Goal: Task Accomplishment & Management: Manage account settings

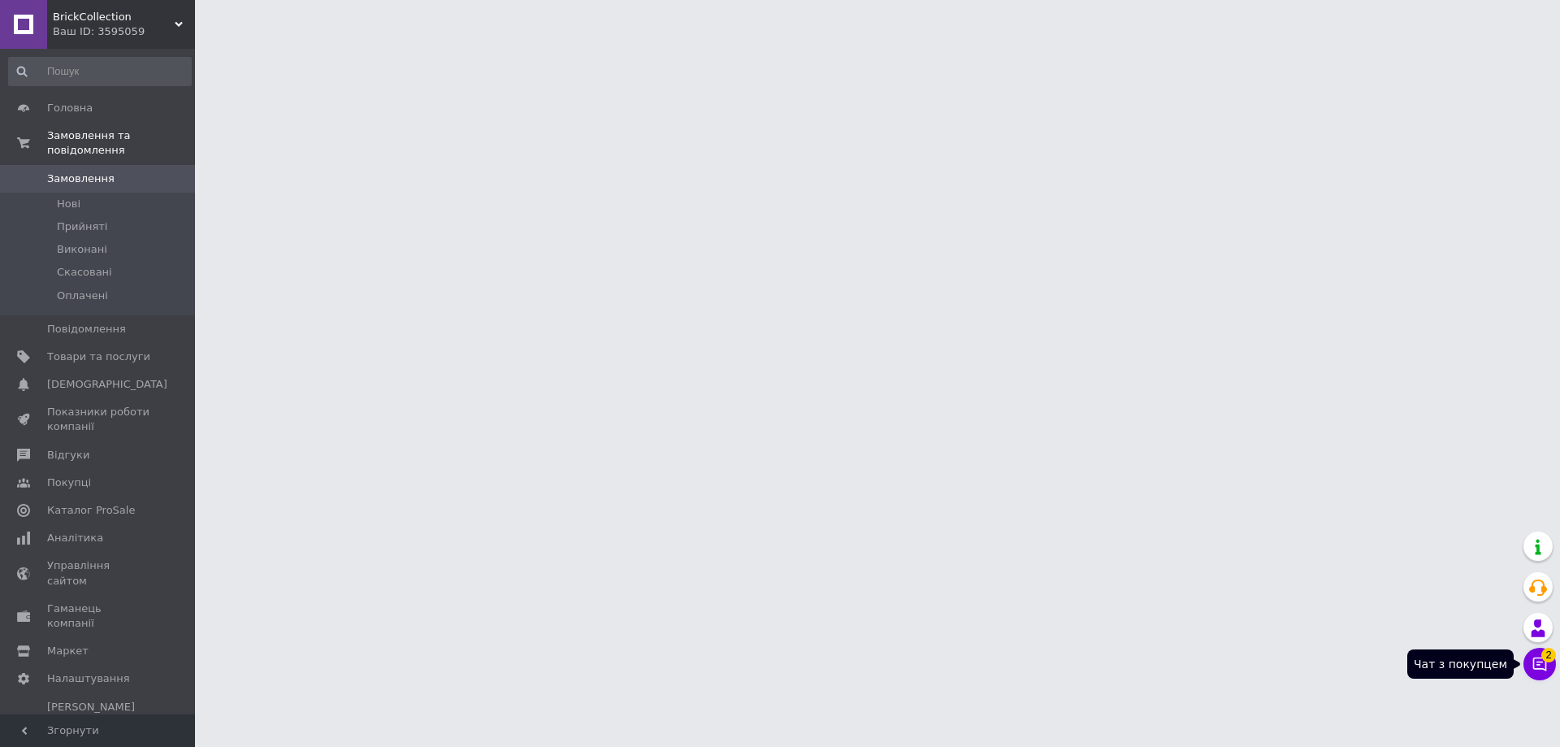
click at [1541, 668] on icon at bounding box center [1540, 664] width 14 height 14
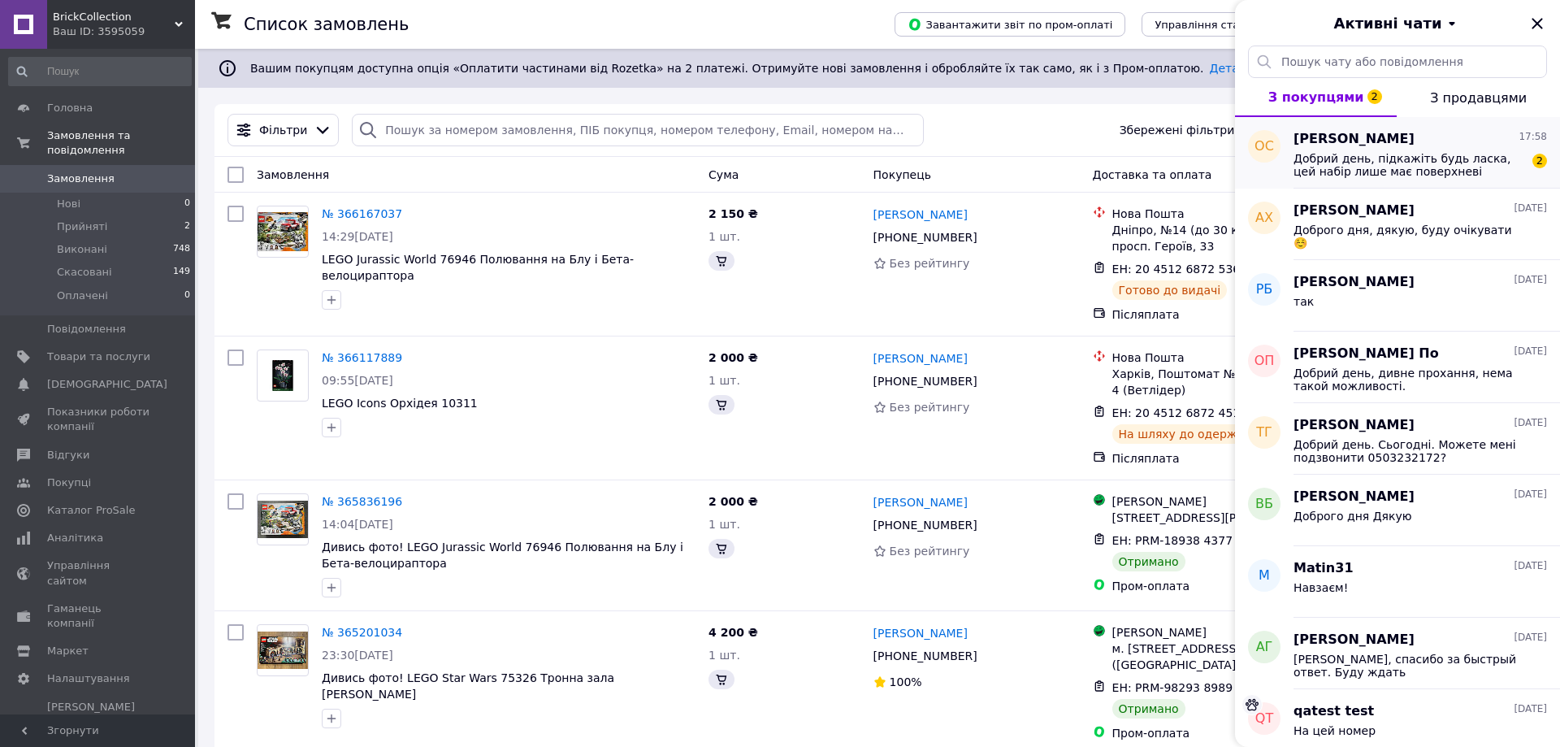
click at [1344, 165] on span "Добрий день, підкажіть будь ласка, цей набір лише має поверхневі пошкодження? Т…" at bounding box center [1409, 165] width 231 height 26
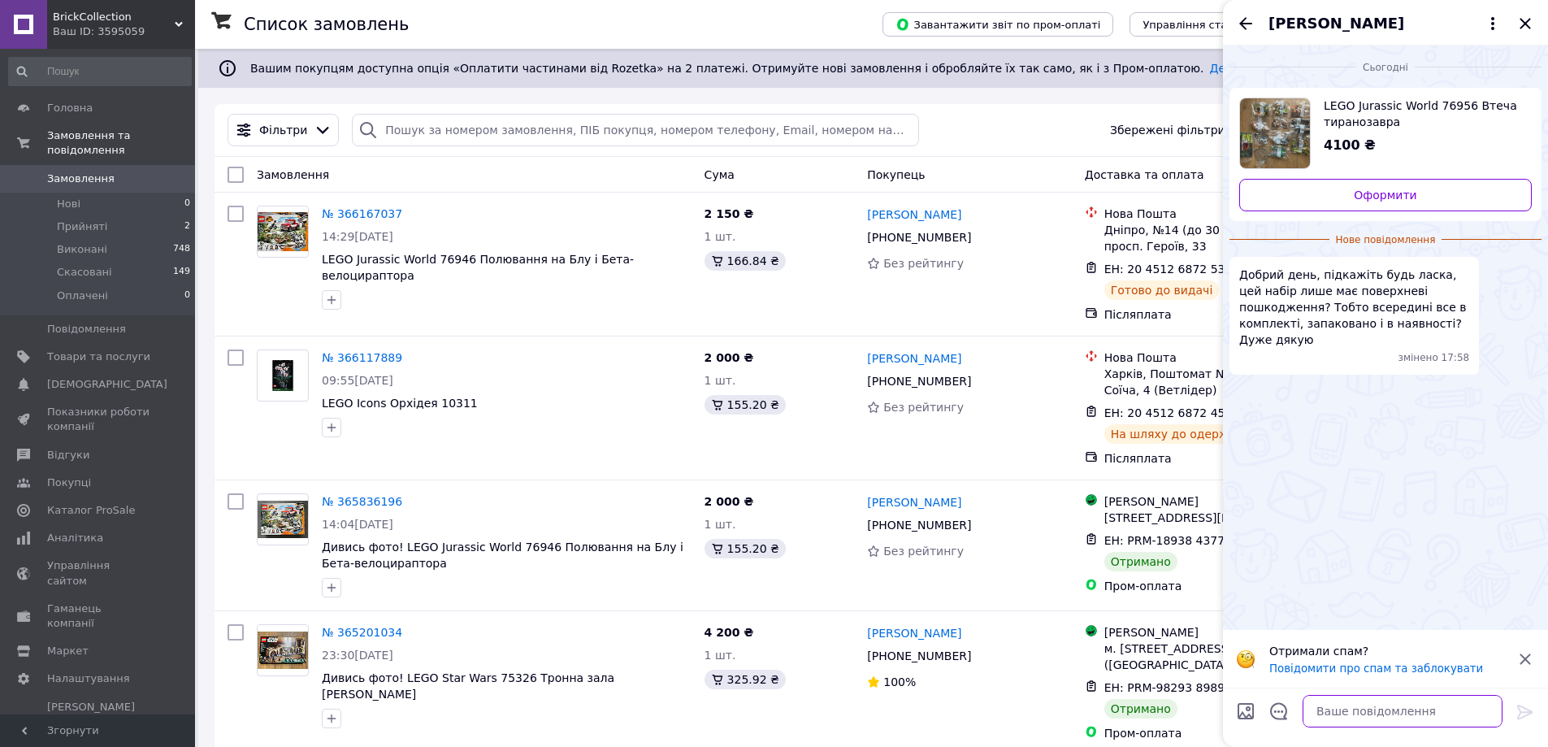
click at [1337, 709] on textarea at bounding box center [1403, 711] width 200 height 33
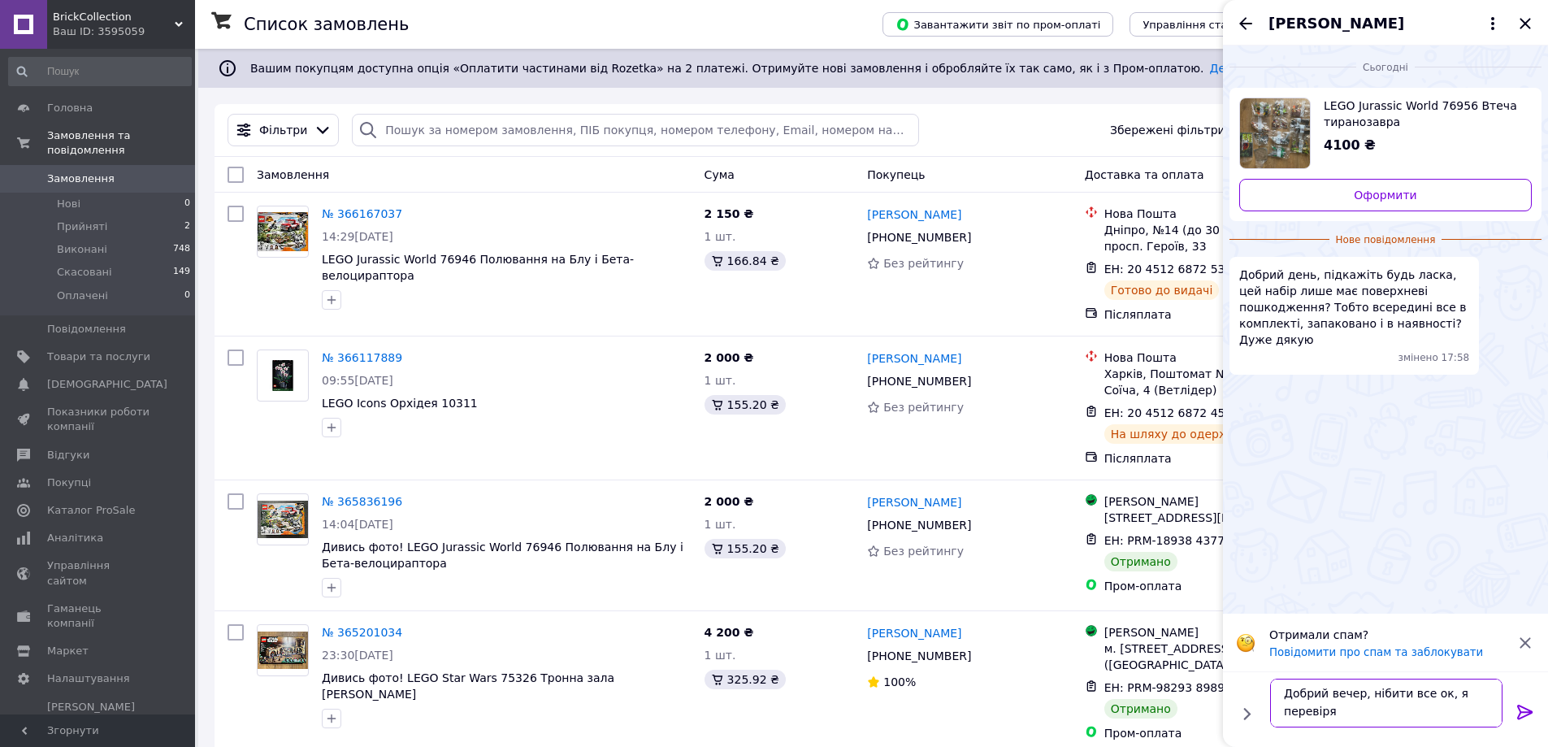
scroll to position [2, 0]
click at [1379, 718] on textarea "Добрий вечер, нібити все ок, я перевіряв його. В ринципі" at bounding box center [1386, 702] width 232 height 49
click at [1381, 720] on textarea "Добрий вечер, нібити все ок, я перевіряв його. В ринципі" at bounding box center [1386, 702] width 232 height 49
click at [1381, 714] on textarea "Добрий вечер, нібити все ок, я перевіряв його. В ринципі" at bounding box center [1386, 702] width 232 height 49
click at [1463, 714] on textarea "Добрий вечер, нібити все ок, я перевіряв його. В принципі" at bounding box center [1386, 702] width 232 height 49
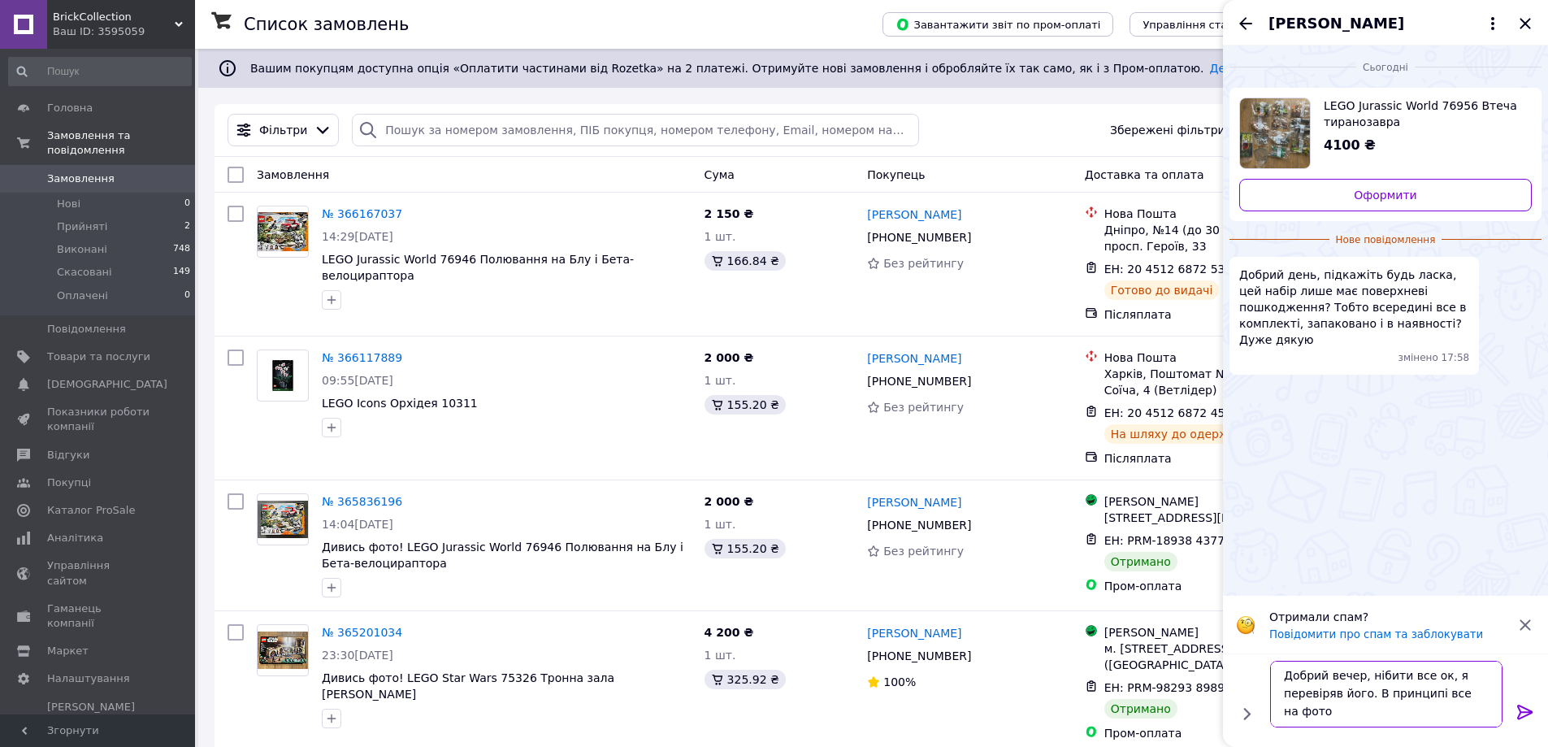
type textarea "Добрий вечер, нібити все ок, я перевіряв його. В принципі все на фото."
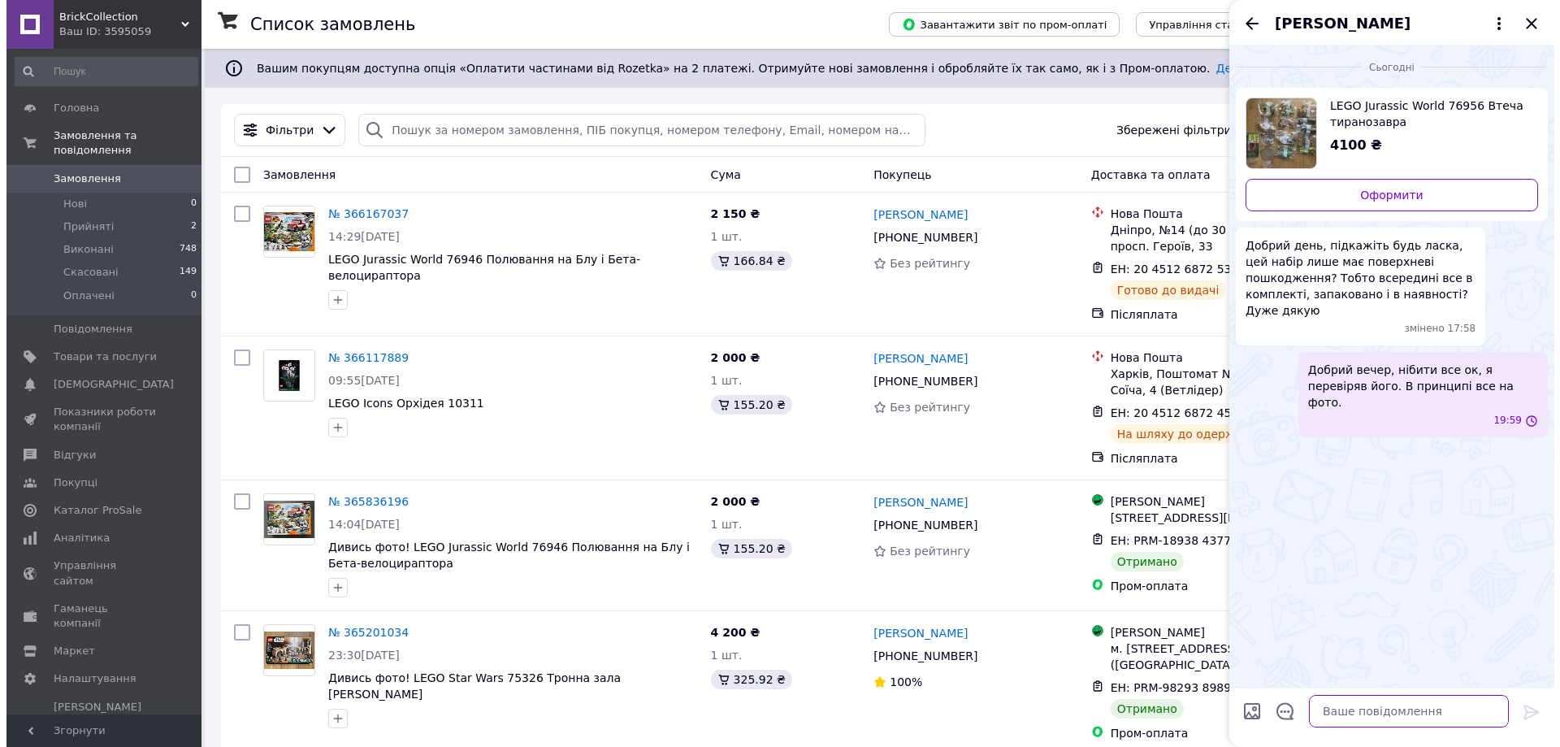
scroll to position [0, 0]
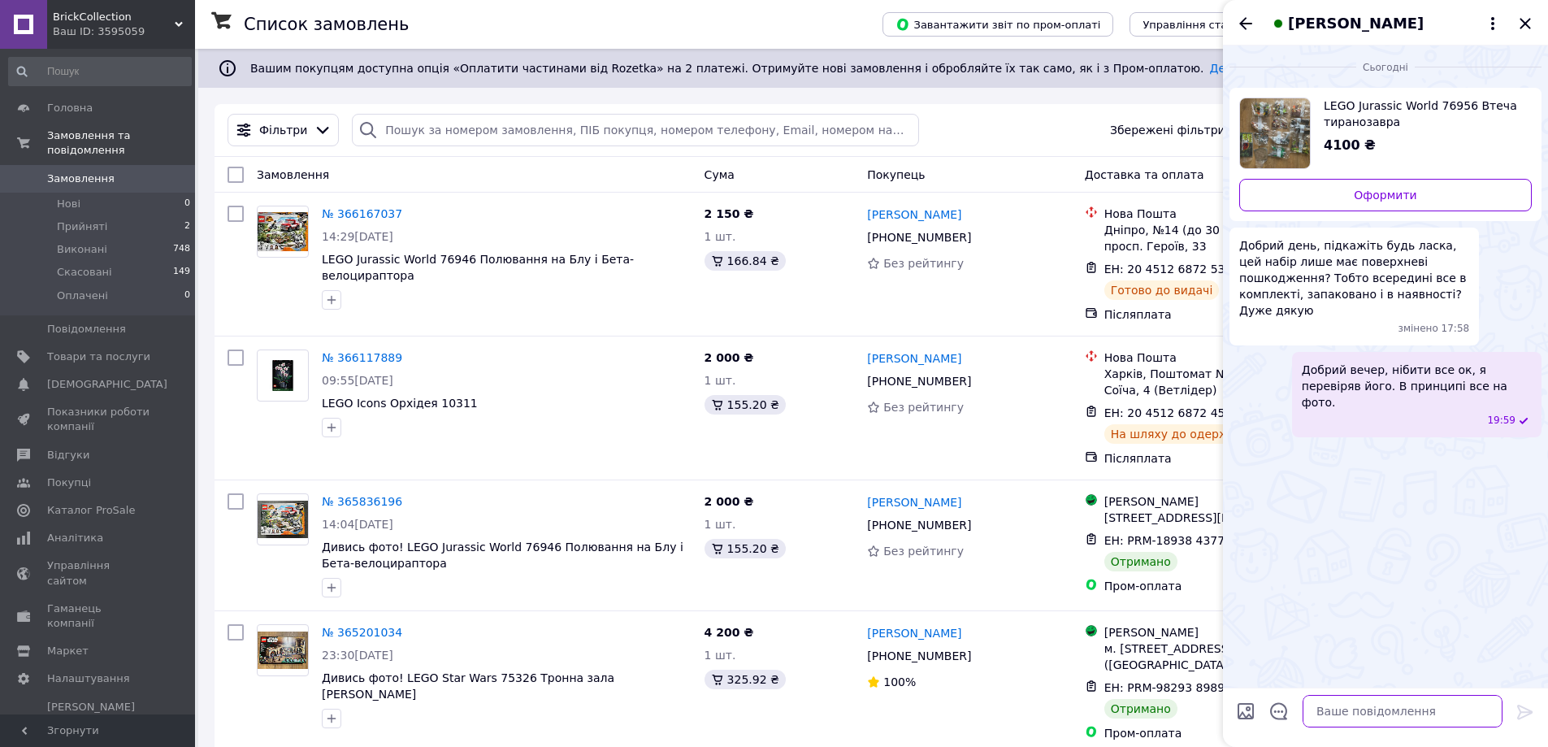
click at [1416, 715] on textarea at bounding box center [1403, 711] width 200 height 33
paste textarea "[URL][DOMAIN_NAME]"
type textarea "[URL][DOMAIN_NAME]"
click at [1527, 716] on icon at bounding box center [1525, 712] width 20 height 20
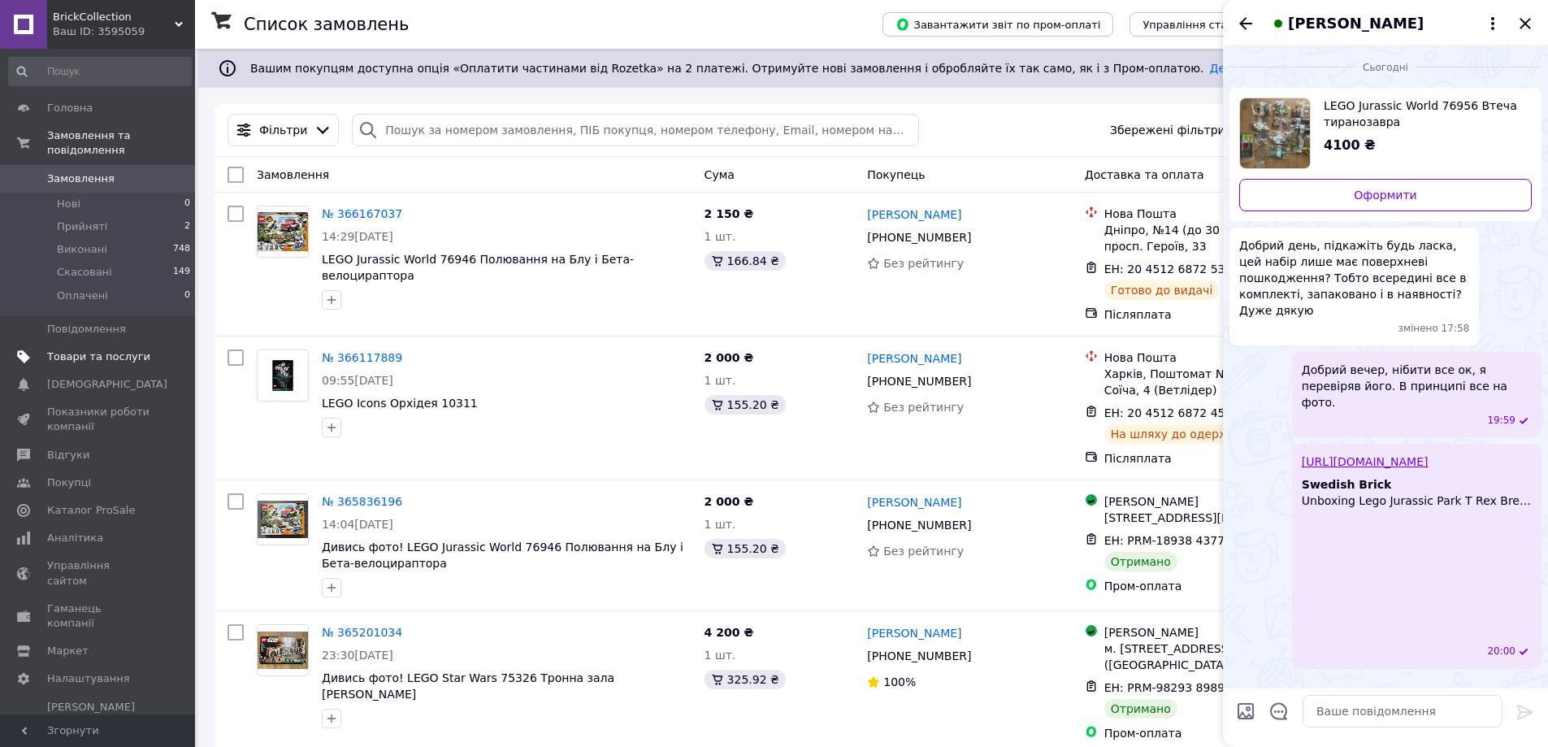
click at [71, 349] on span "Товари та послуги" at bounding box center [98, 356] width 103 height 15
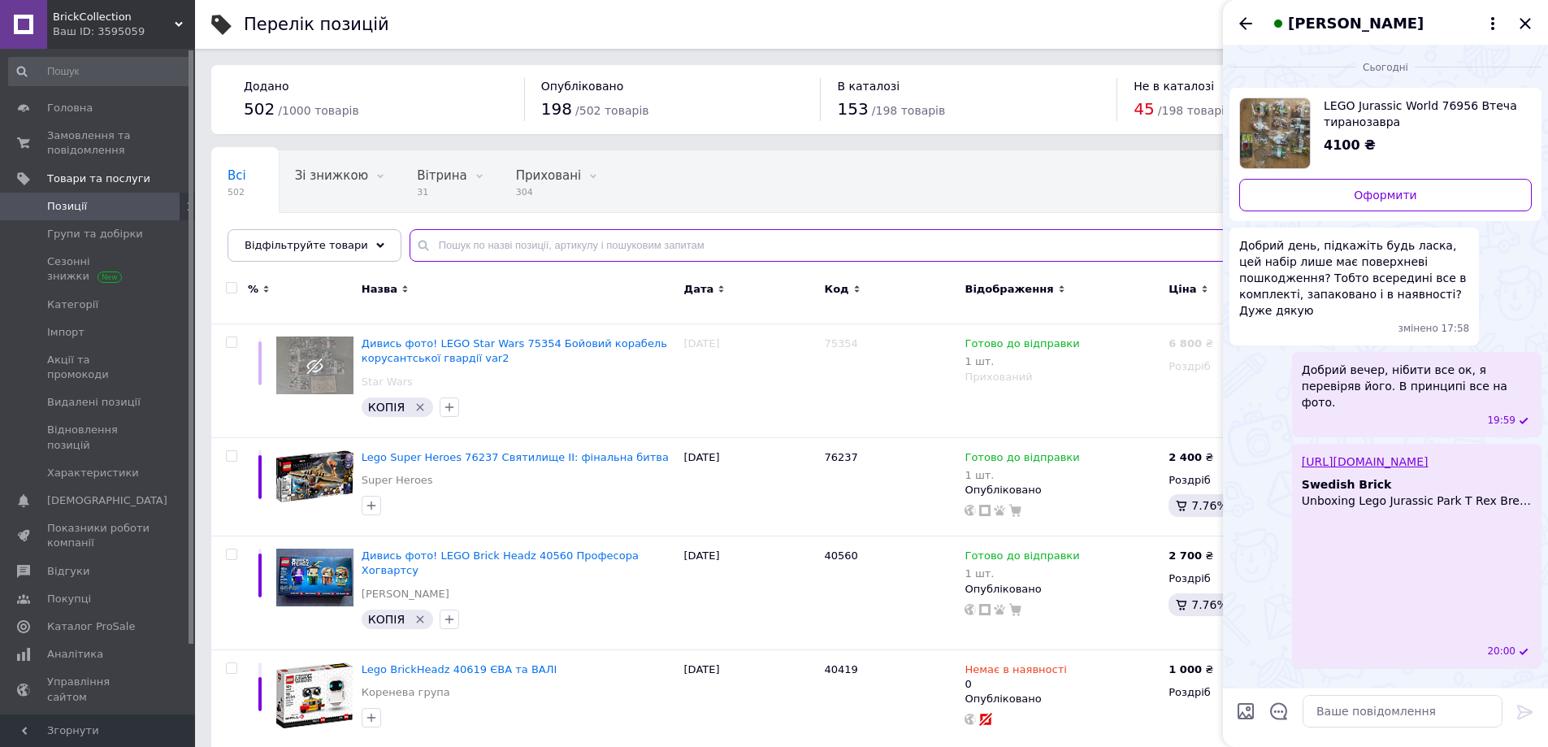
click at [427, 247] on input "text" at bounding box center [963, 245] width 1106 height 33
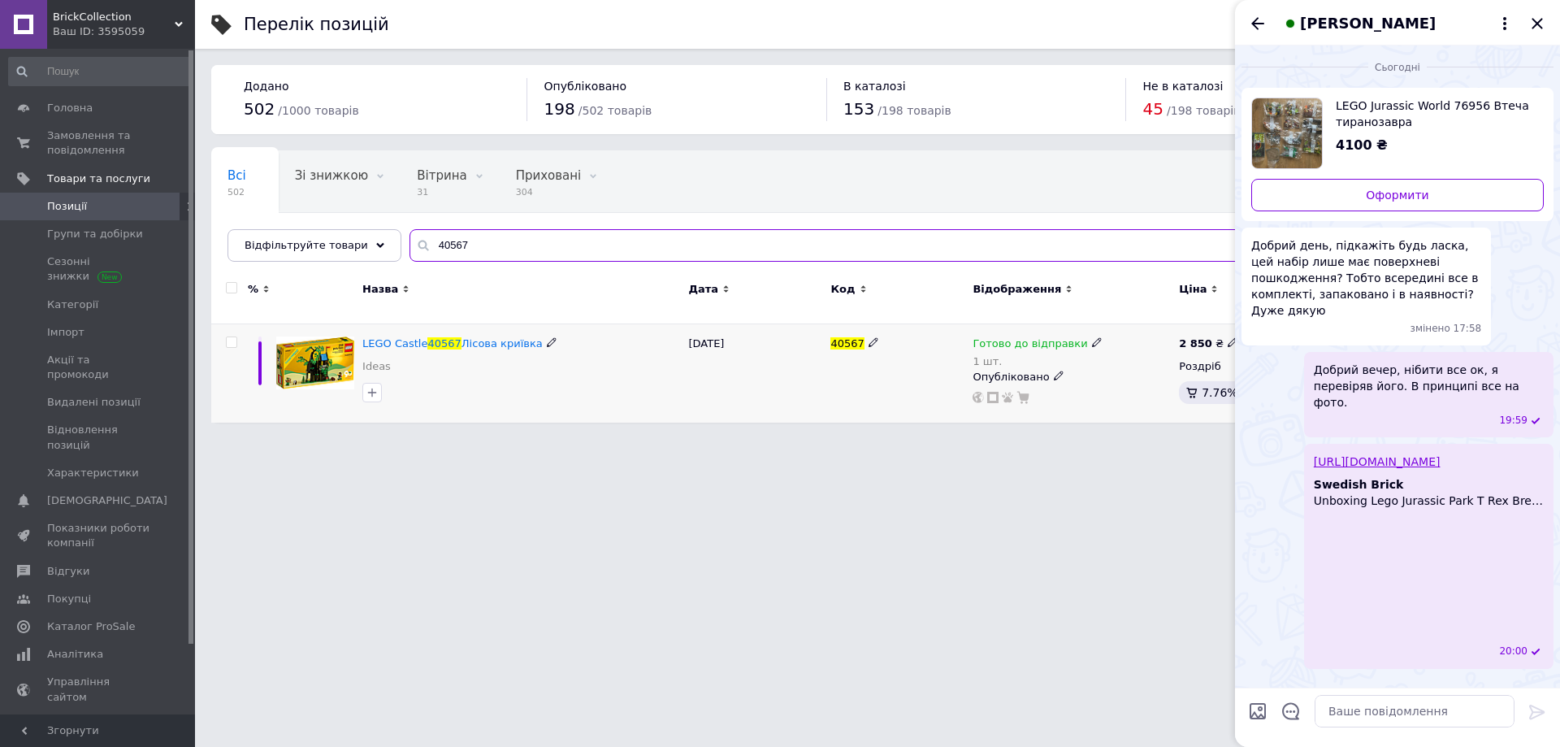
type input "40567"
click at [1054, 371] on icon at bounding box center [1059, 376] width 10 height 10
click at [1030, 398] on li "Прихований" at bounding box center [1068, 408] width 204 height 23
click at [1092, 337] on icon at bounding box center [1097, 342] width 10 height 10
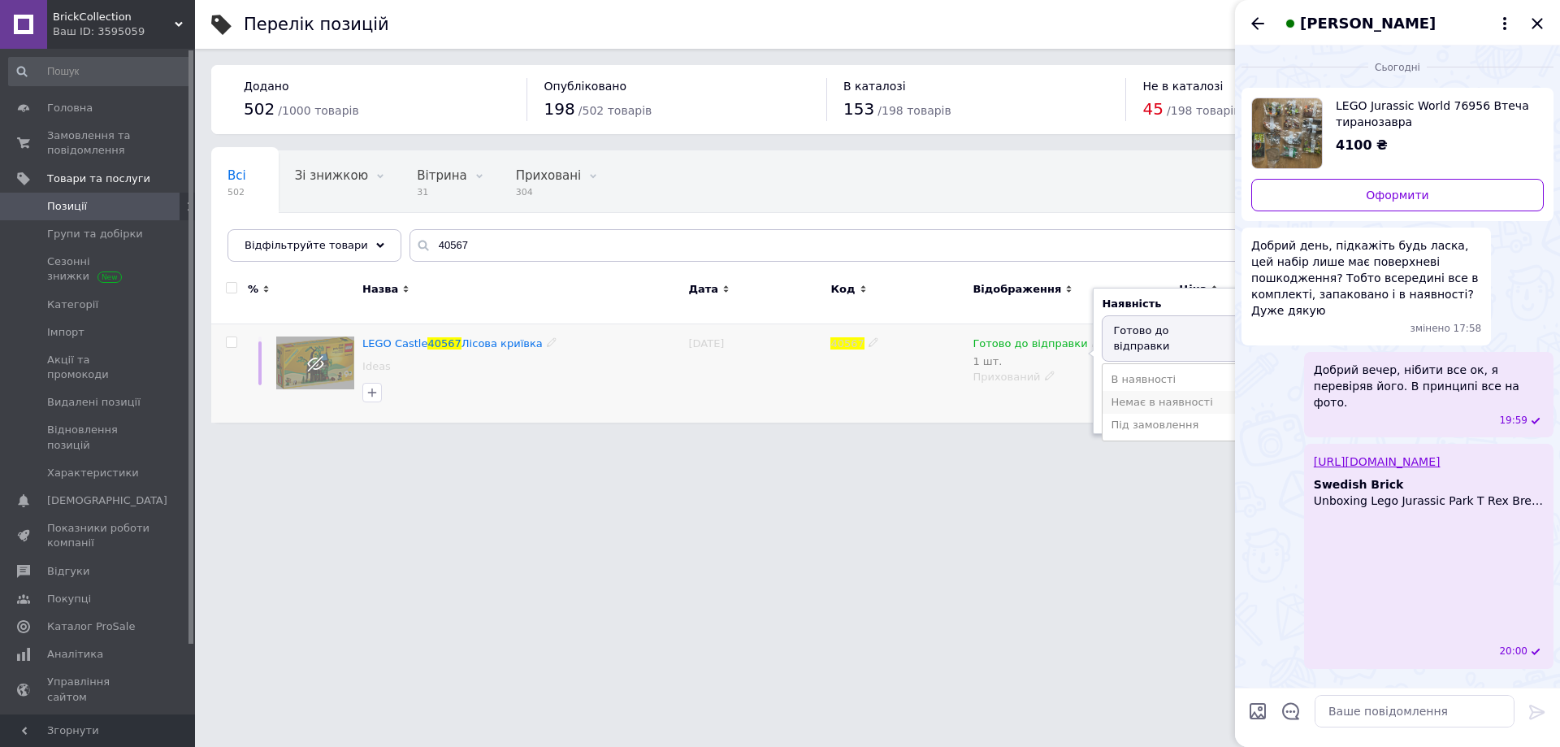
click at [1109, 391] on li "Немає в наявності" at bounding box center [1180, 402] width 154 height 23
click at [1121, 392] on input "1" at bounding box center [1164, 394] width 124 height 33
type input "0"
click at [982, 439] on html "BrickCollection Ваш ID: 3595059 Сайт BrickCollection Кабінет покупця Перевірити…" at bounding box center [780, 219] width 1560 height 439
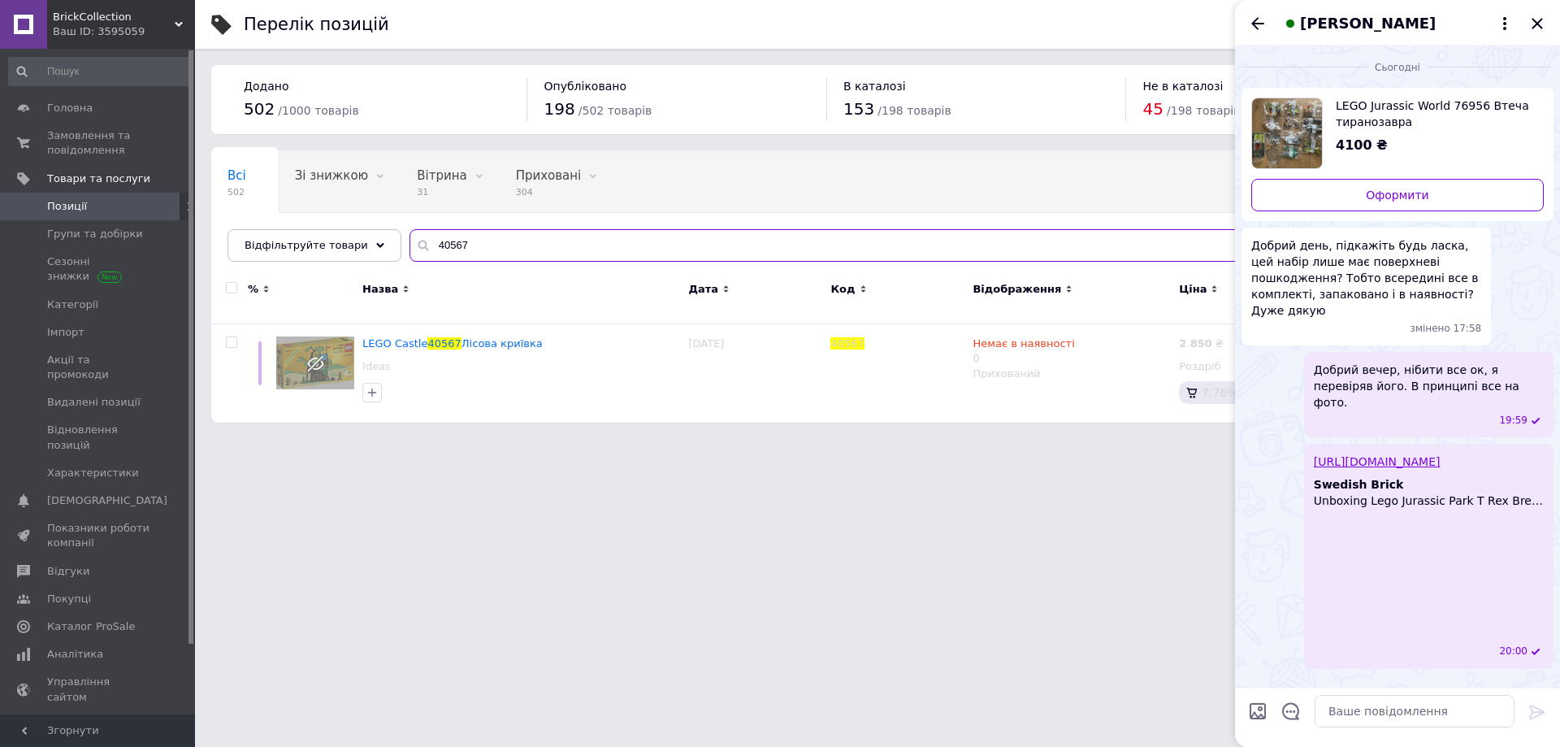
click at [514, 241] on input "40567" at bounding box center [969, 245] width 1118 height 33
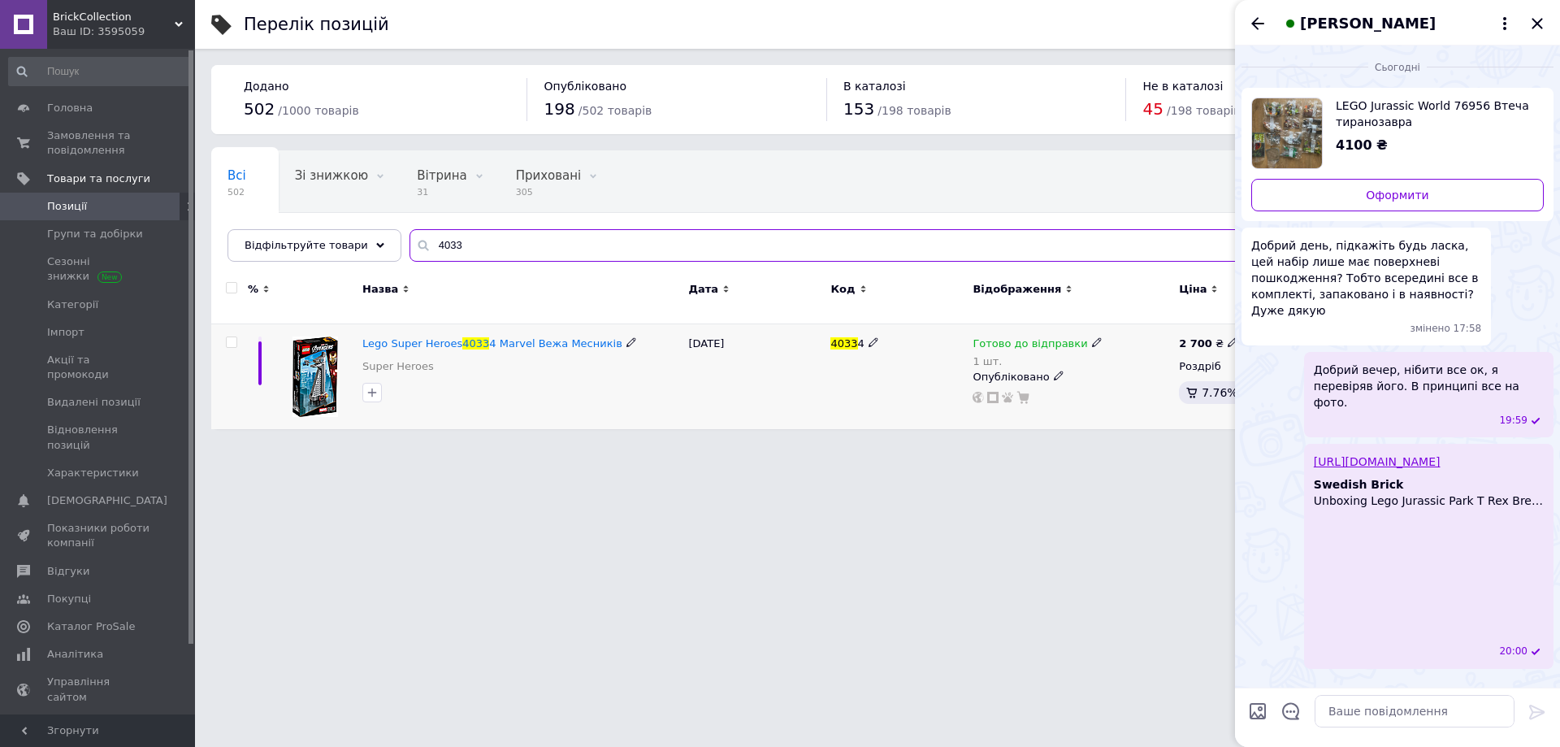
type input "4033"
click at [1054, 371] on icon at bounding box center [1059, 376] width 10 height 10
click at [1043, 398] on li "Прихований" at bounding box center [1068, 408] width 204 height 23
click at [1092, 336] on span at bounding box center [1097, 341] width 10 height 11
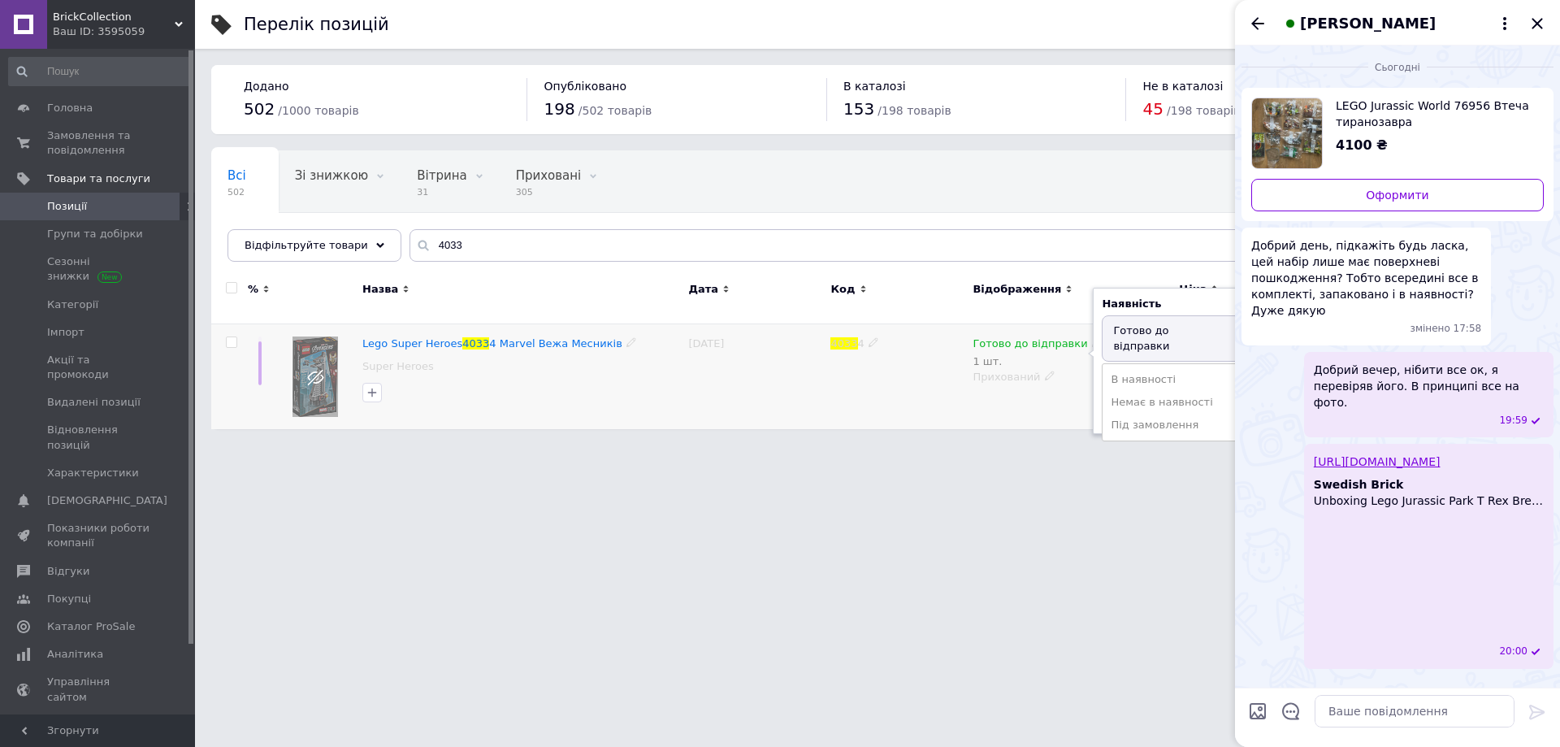
click at [1128, 391] on li "Немає в наявності" at bounding box center [1180, 402] width 154 height 23
click at [1134, 400] on input "1" at bounding box center [1164, 394] width 124 height 33
type input "0"
click at [968, 445] on html "BrickCollection Ваш ID: 3595059 Сайт BrickCollection Кабінет покупця Перевірити…" at bounding box center [780, 222] width 1560 height 445
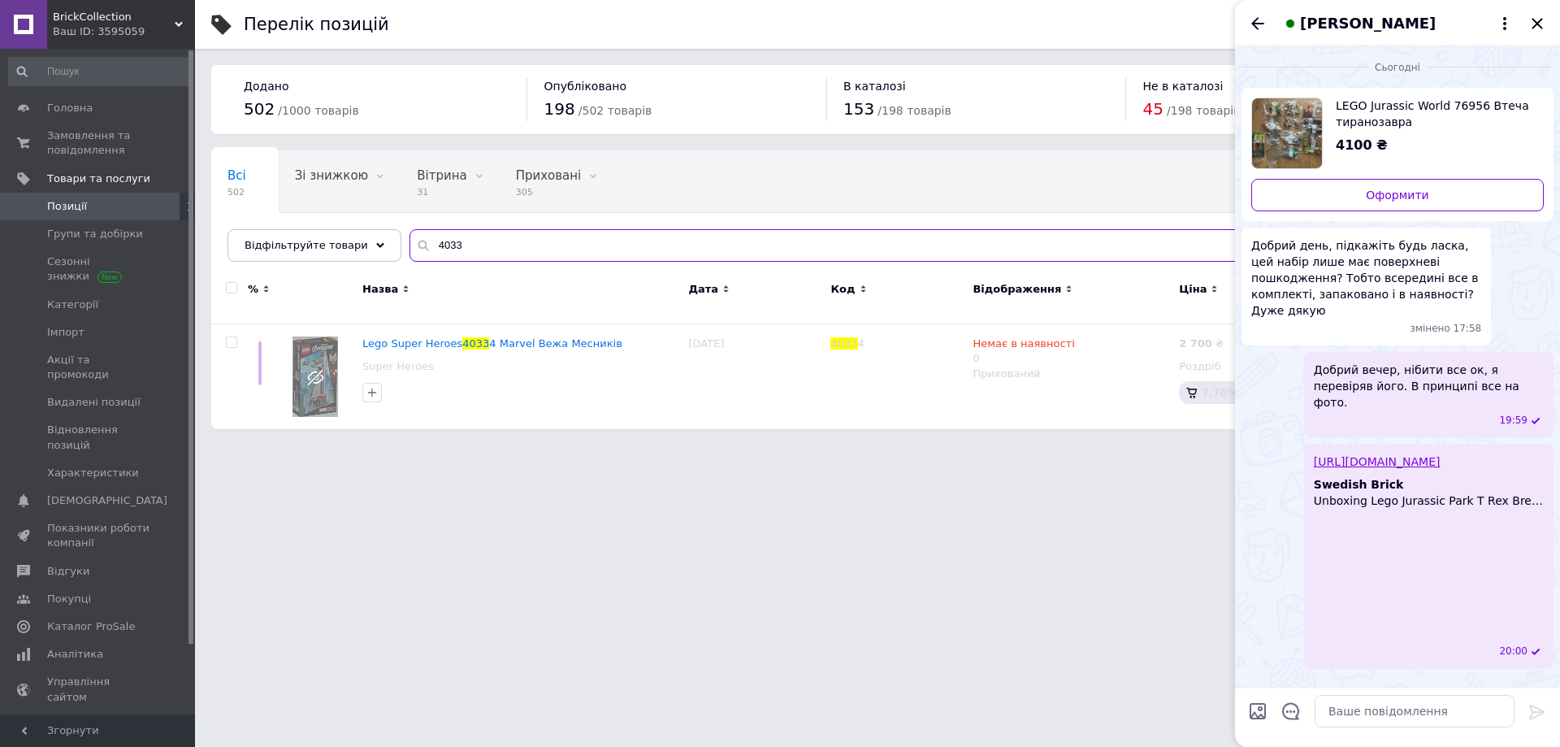
click at [457, 239] on input "4033" at bounding box center [969, 245] width 1118 height 33
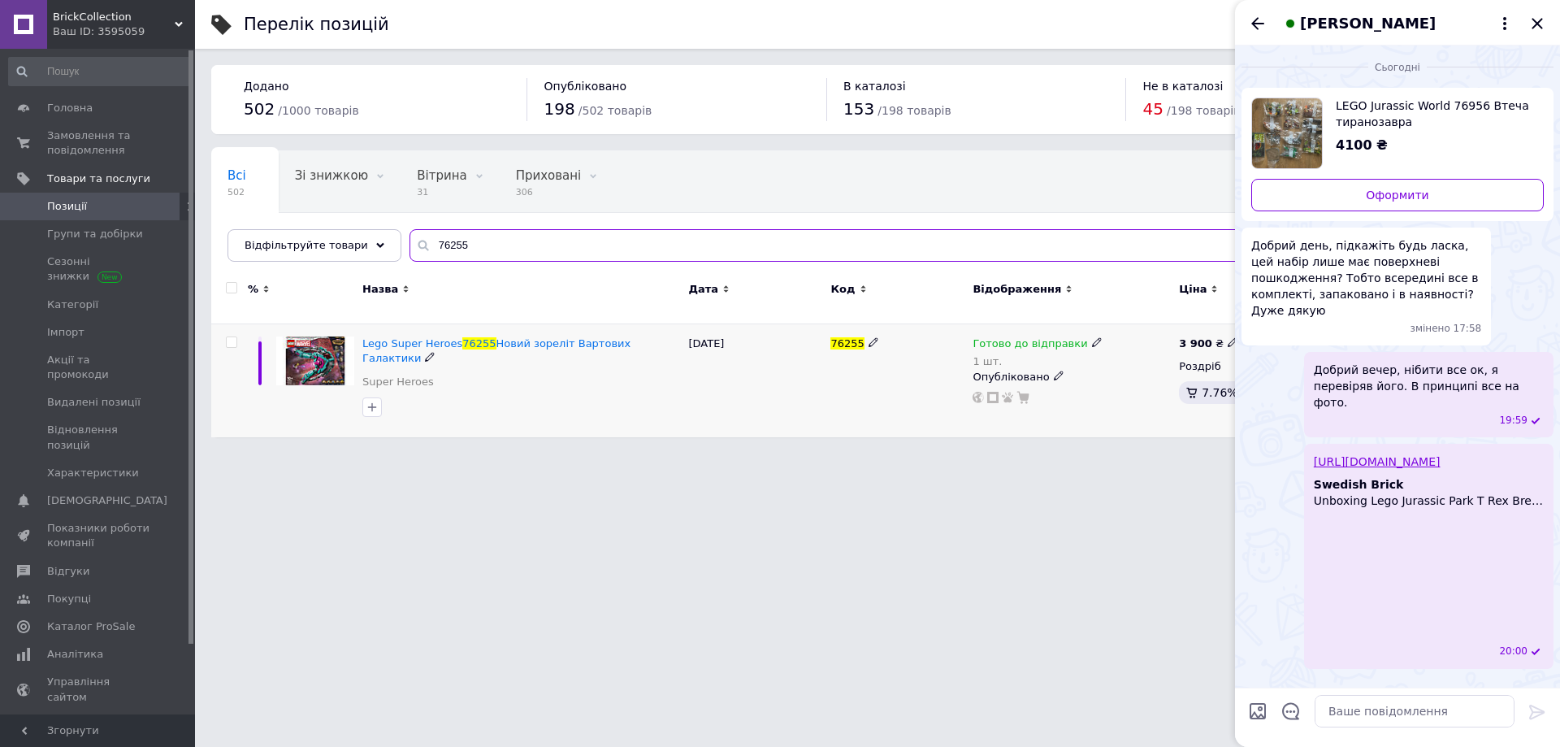
type input "76255"
click at [1228, 338] on use at bounding box center [1232, 342] width 9 height 9
click at [1257, 20] on icon "Назад" at bounding box center [1257, 23] width 13 height 12
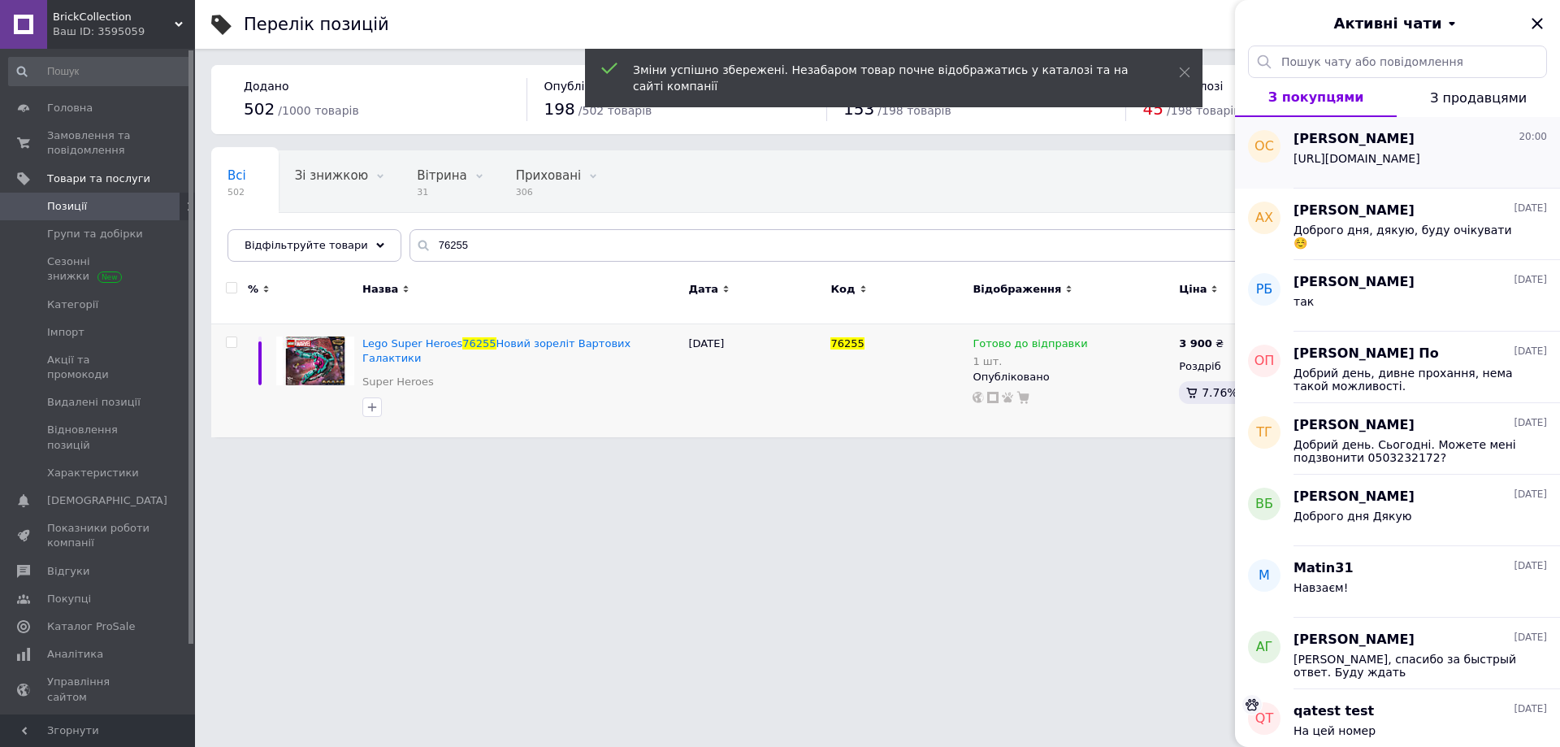
click at [1381, 157] on span "[URL][DOMAIN_NAME]" at bounding box center [1357, 158] width 127 height 13
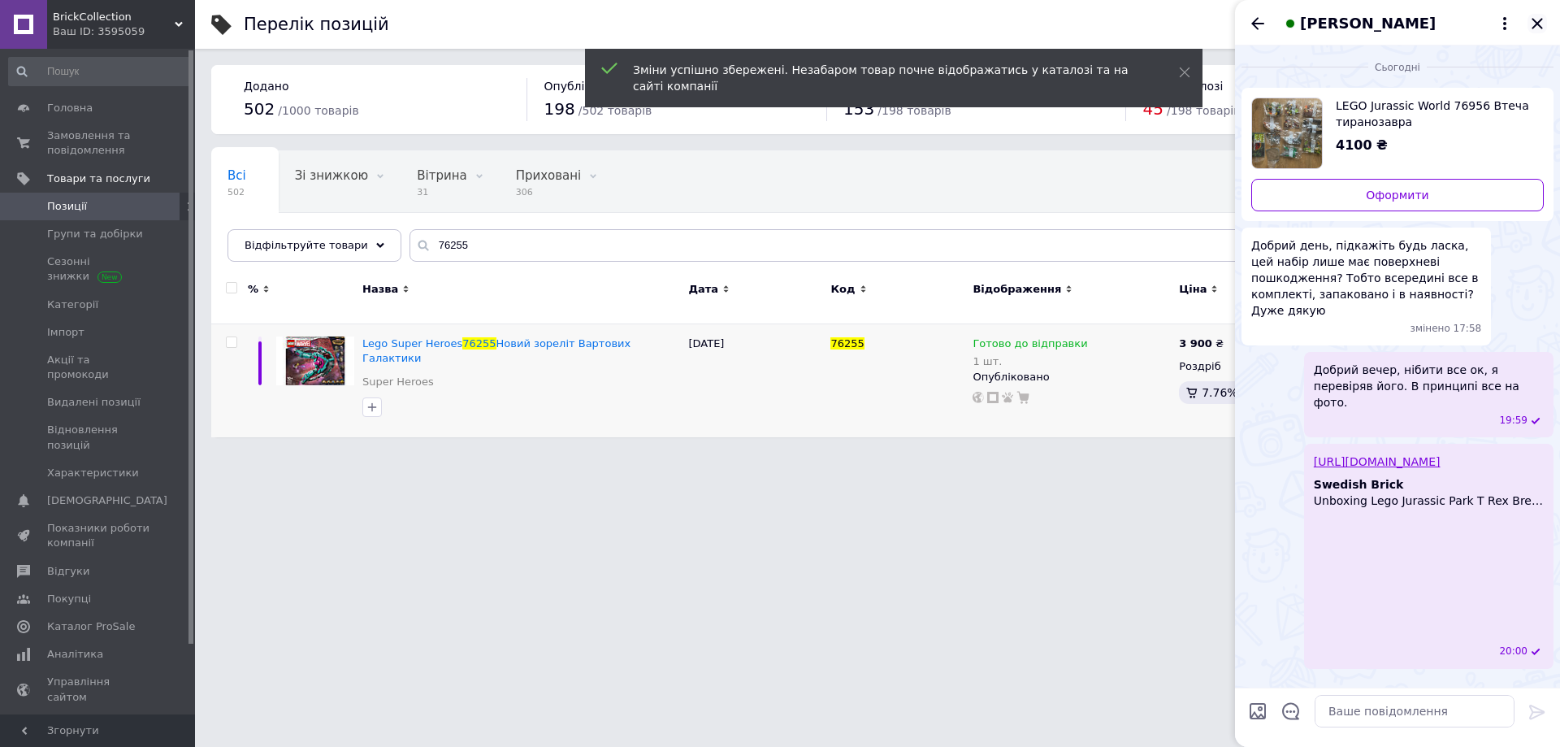
click at [1539, 20] on icon "Закрити" at bounding box center [1538, 24] width 20 height 20
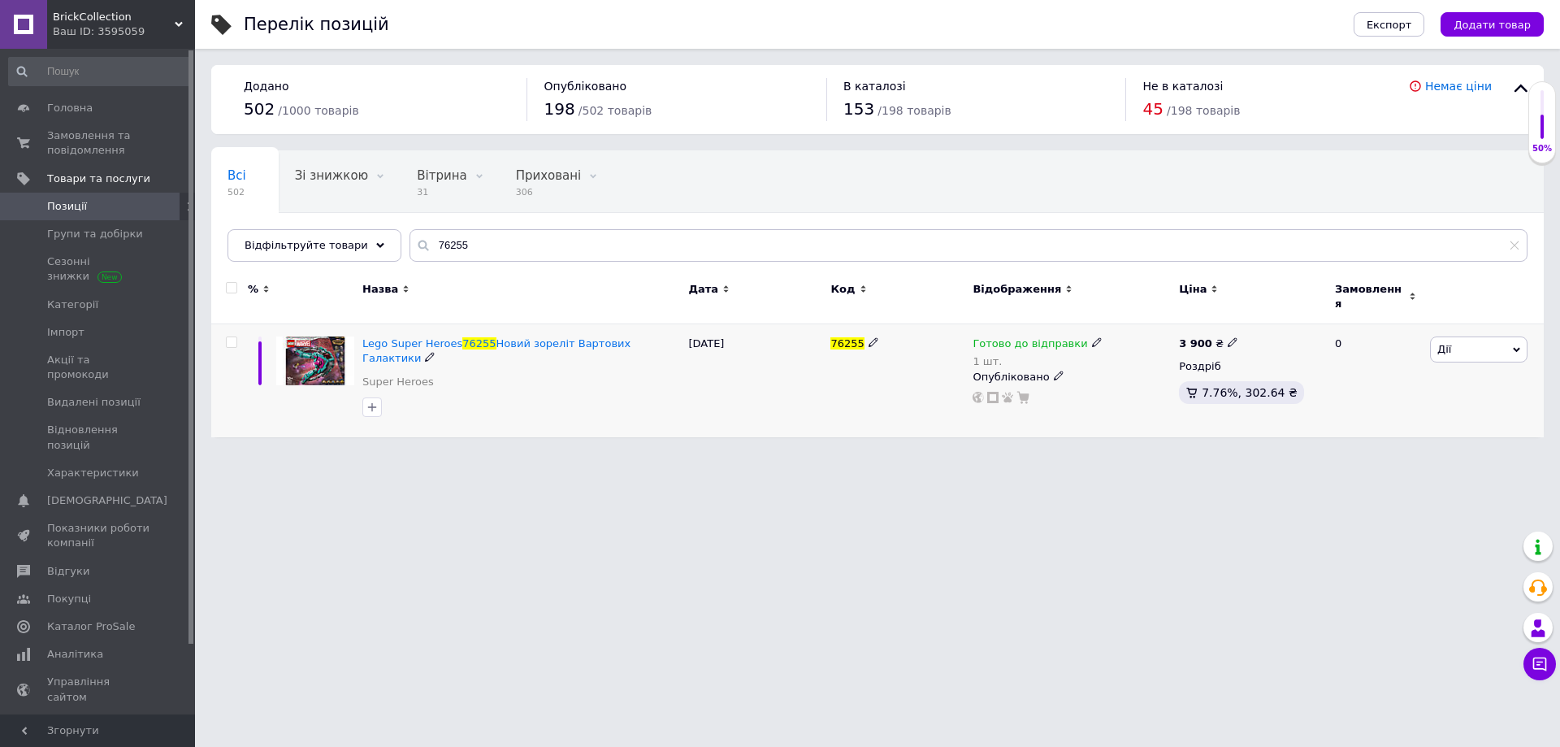
click at [1228, 337] on icon at bounding box center [1233, 342] width 10 height 10
click at [1297, 318] on input "3900" at bounding box center [1306, 325] width 124 height 33
type input "4100"
click at [1141, 453] on html "BrickCollection Ваш ID: 3595059 Сайт BrickCollection Кабінет покупця Перевірити…" at bounding box center [780, 226] width 1560 height 453
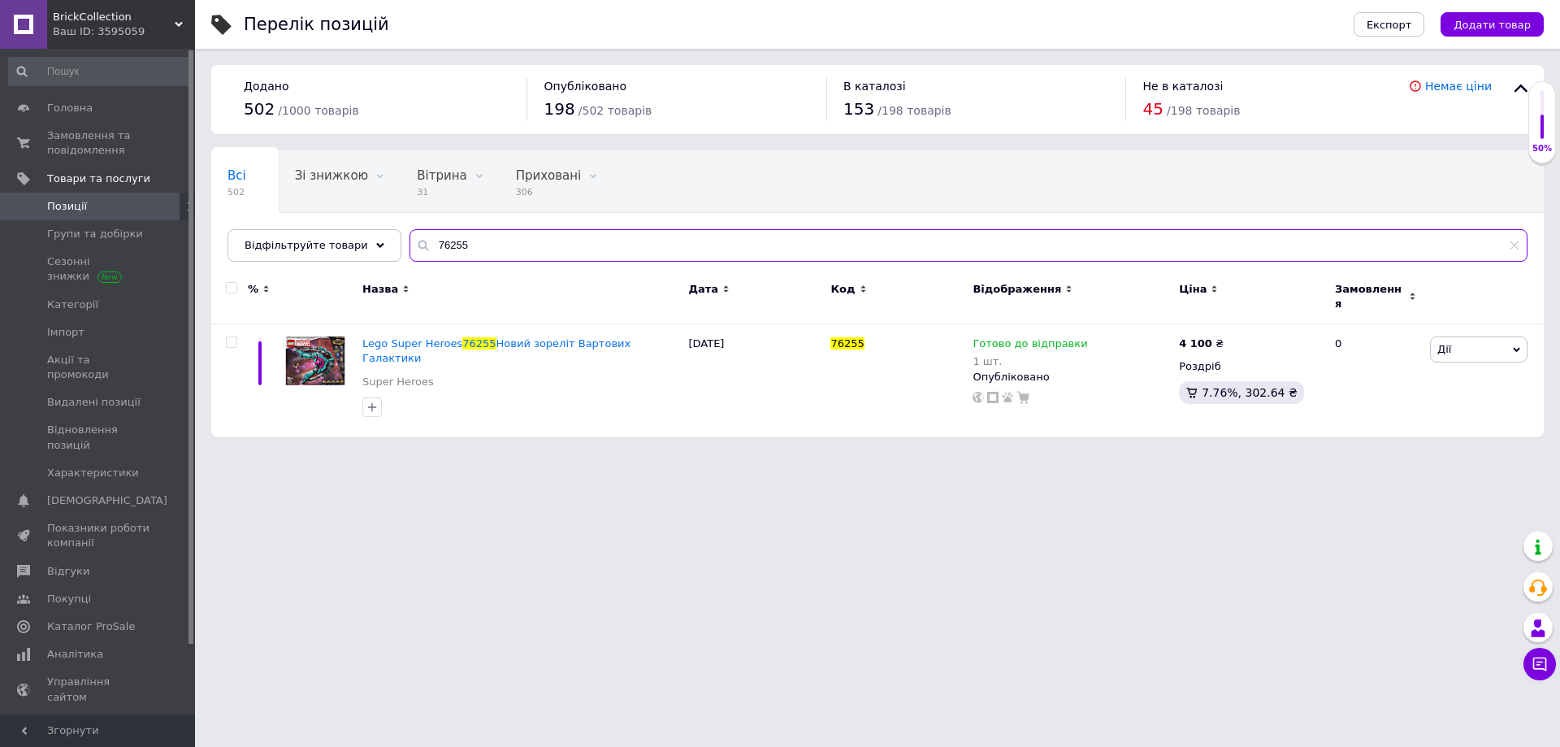
click at [544, 254] on input "76255" at bounding box center [969, 245] width 1118 height 33
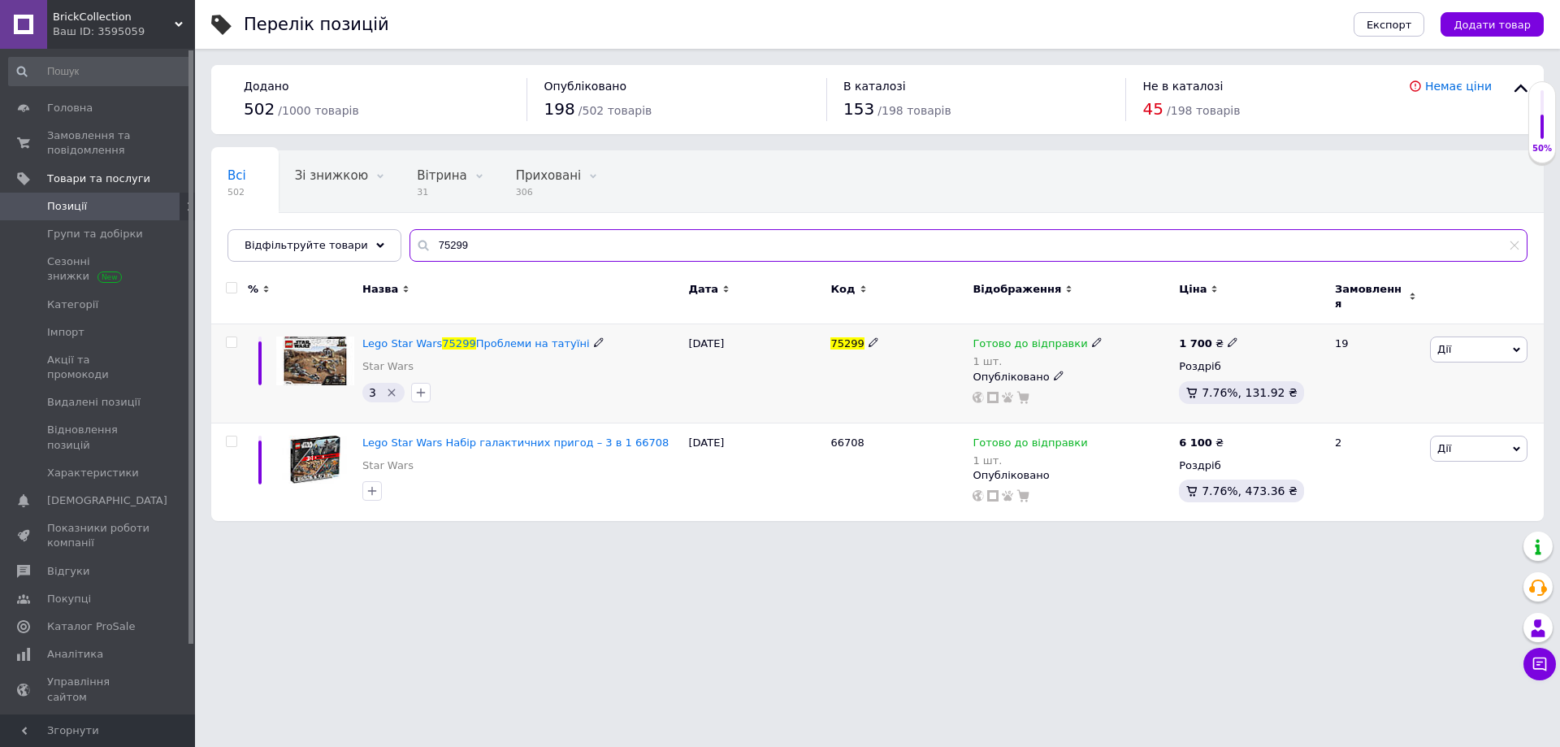
type input "75299"
click at [1232, 336] on div "1 700 ₴" at bounding box center [1250, 343] width 142 height 15
click at [1228, 338] on use at bounding box center [1232, 342] width 9 height 9
click at [1286, 313] on input "1700" at bounding box center [1306, 325] width 124 height 33
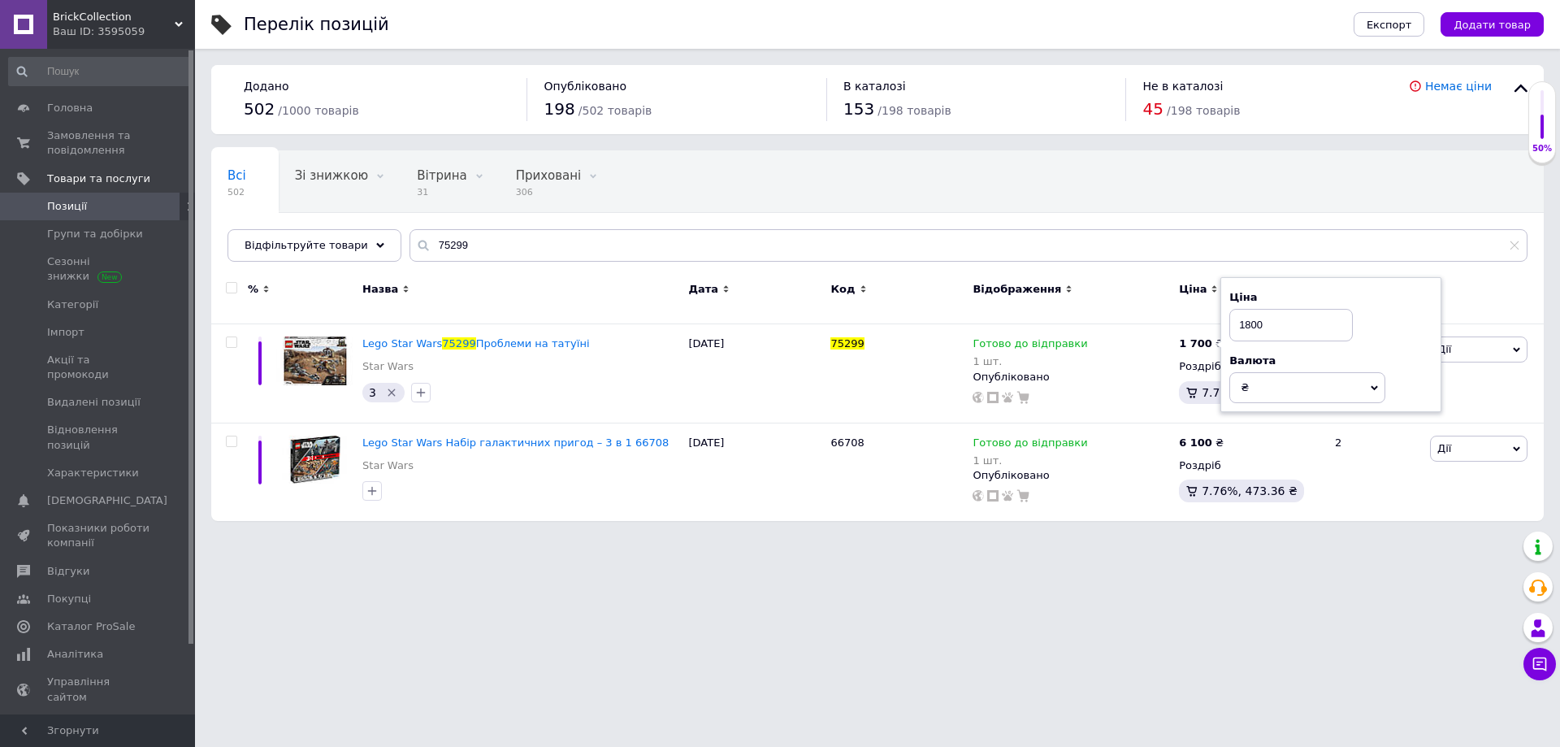
type input "1800"
click at [1158, 537] on html "BrickCollection Ваш ID: 3595059 Сайт BrickCollection Кабінет покупця Перевірити…" at bounding box center [780, 268] width 1560 height 537
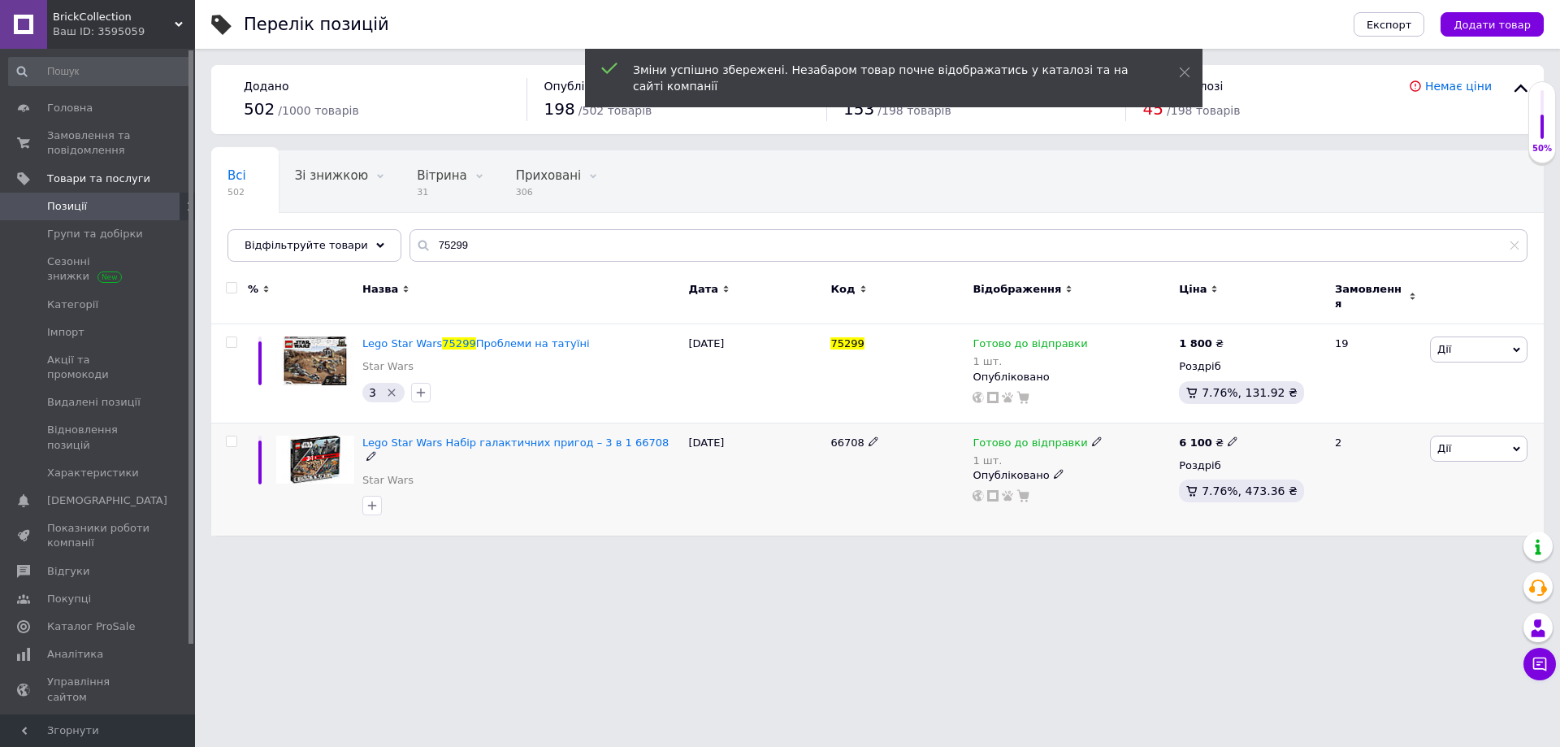
click at [1228, 436] on icon at bounding box center [1233, 441] width 10 height 10
click at [1281, 416] on input "6100" at bounding box center [1306, 423] width 124 height 33
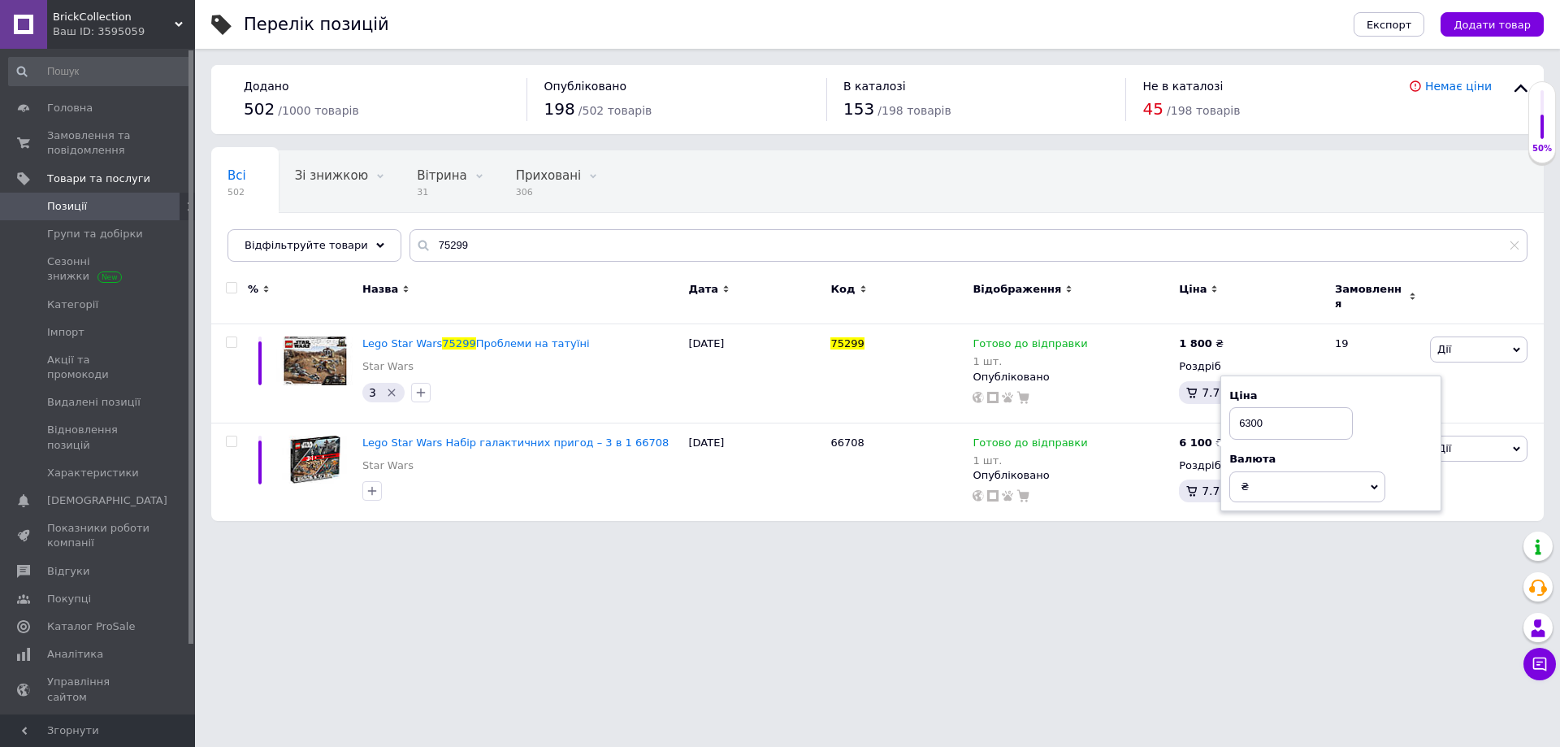
type input "6300"
click at [1177, 537] on html "BrickCollection Ваш ID: 3595059 Сайт BrickCollection Кабінет покупця Перевірити…" at bounding box center [780, 268] width 1560 height 537
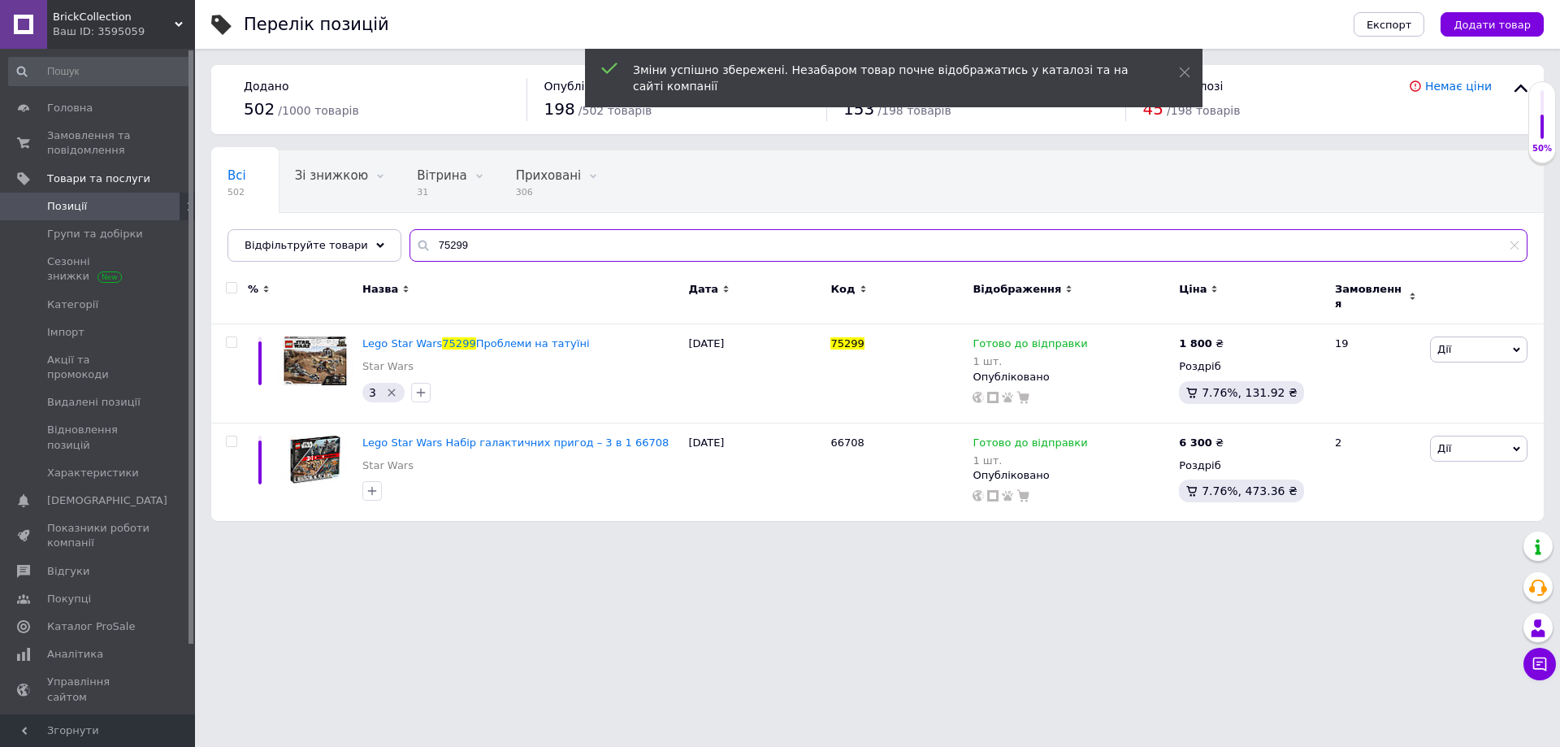
click at [477, 238] on input "75299" at bounding box center [969, 245] width 1118 height 33
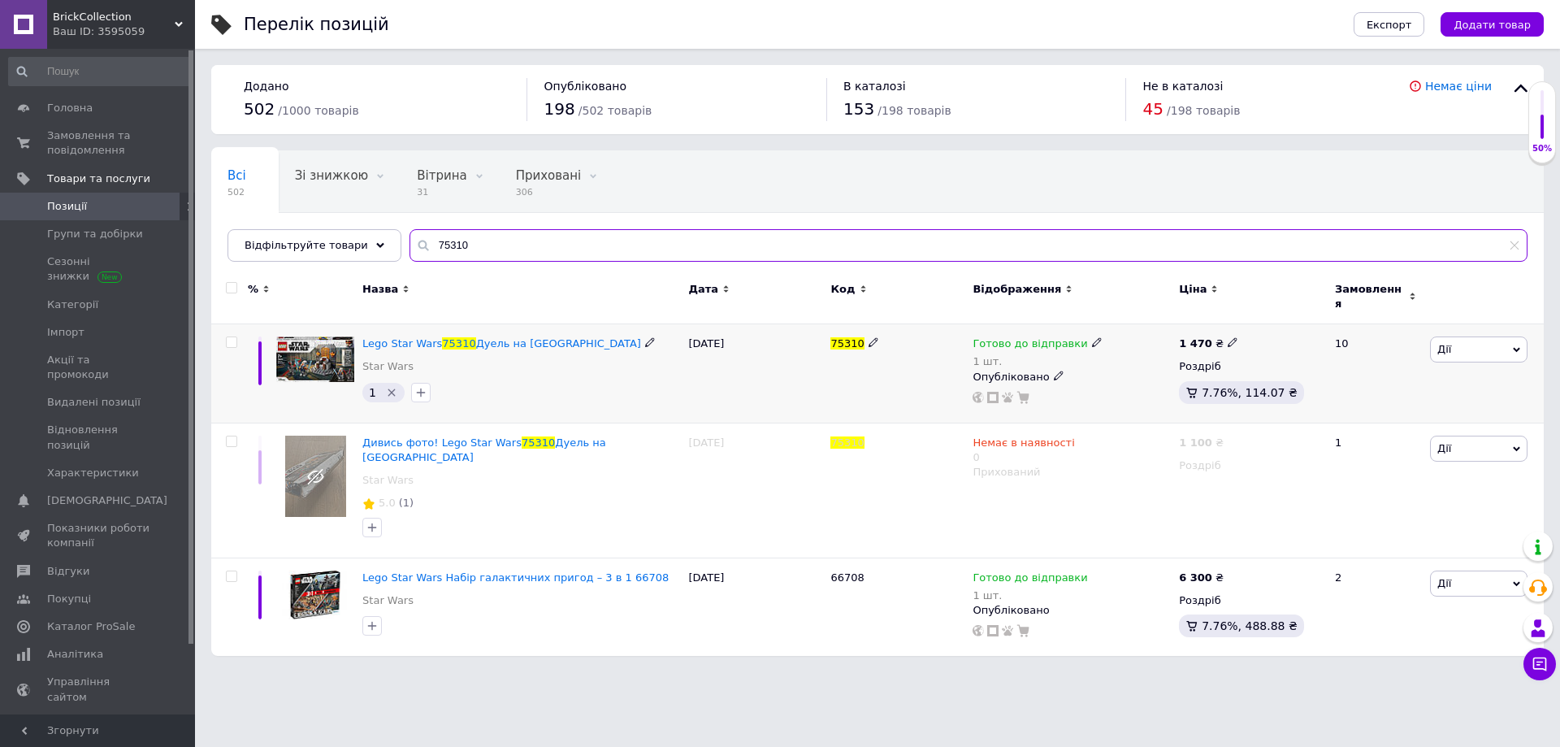
type input "75310"
click at [1230, 336] on div "1 470 ₴" at bounding box center [1250, 343] width 142 height 15
click at [1228, 338] on use at bounding box center [1232, 342] width 9 height 9
click at [1294, 324] on input "1470" at bounding box center [1306, 325] width 124 height 33
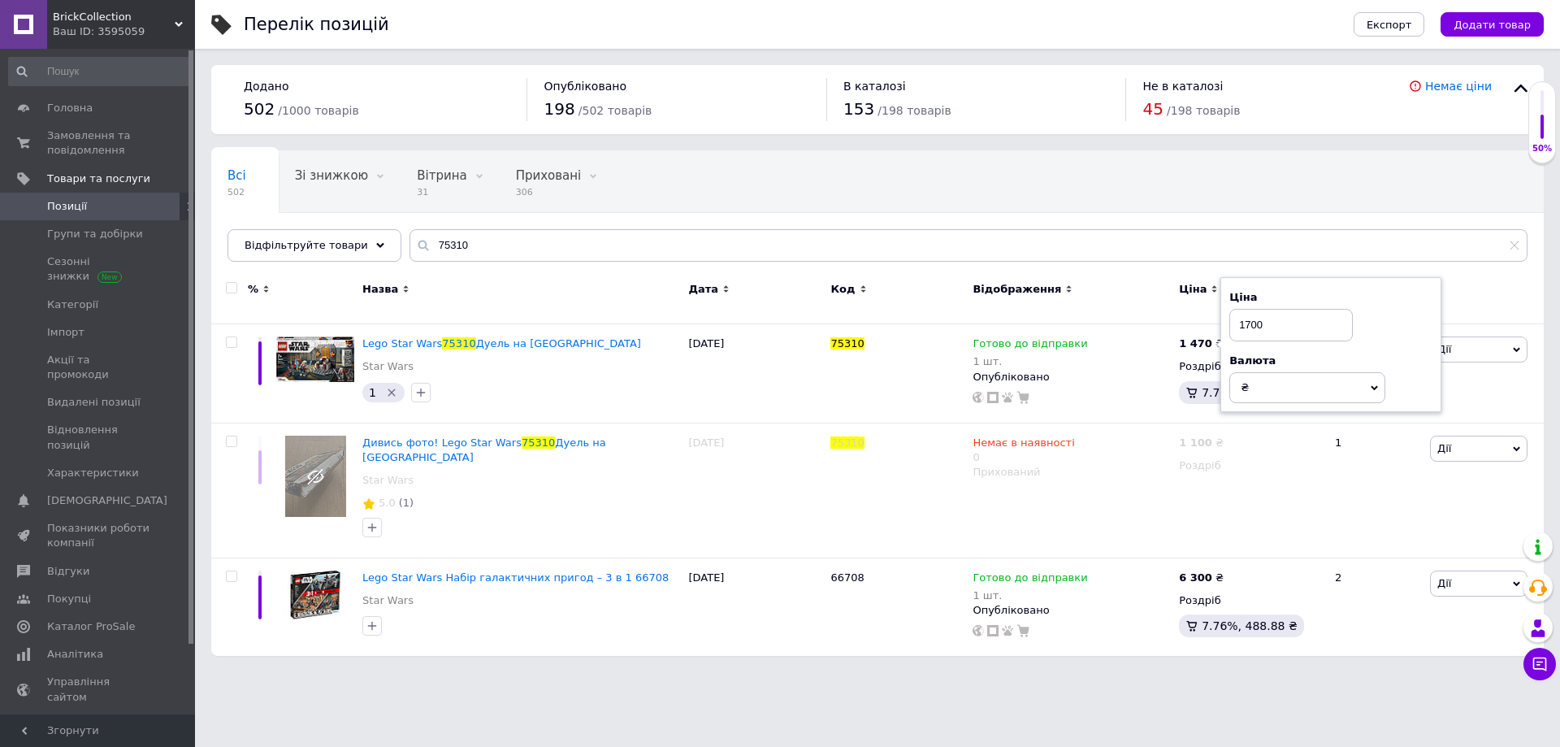
type input "1700"
click at [1324, 172] on div "Всі 502 Зі знижкою 0 Видалити Редагувати Вітрина 31 Видалити Редагувати Прихова…" at bounding box center [877, 214] width 1333 height 134
click at [488, 249] on input "75310" at bounding box center [969, 245] width 1118 height 33
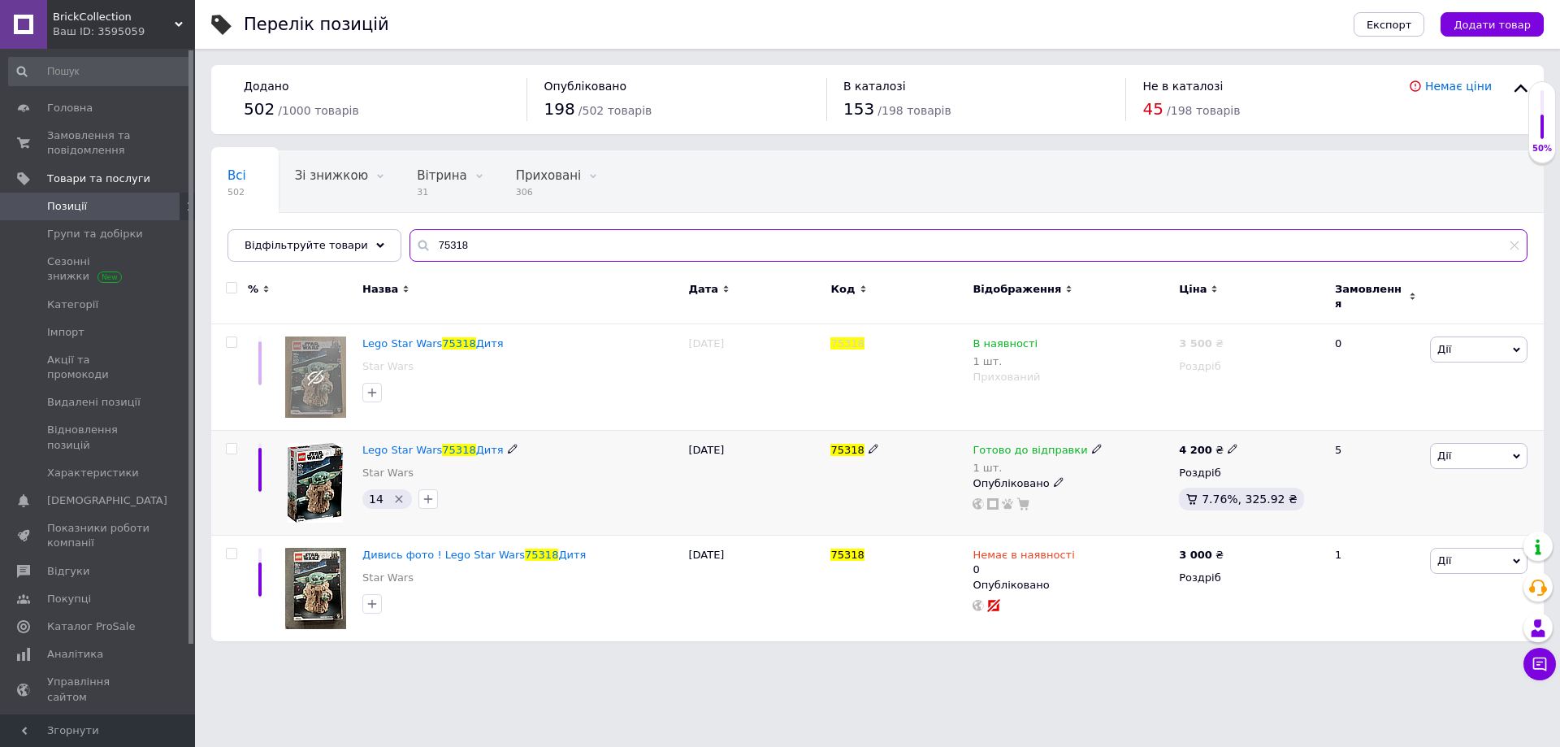
type input "75318"
click at [1228, 444] on use at bounding box center [1232, 448] width 9 height 9
click at [1282, 421] on input "4200" at bounding box center [1306, 431] width 124 height 33
type input "4300"
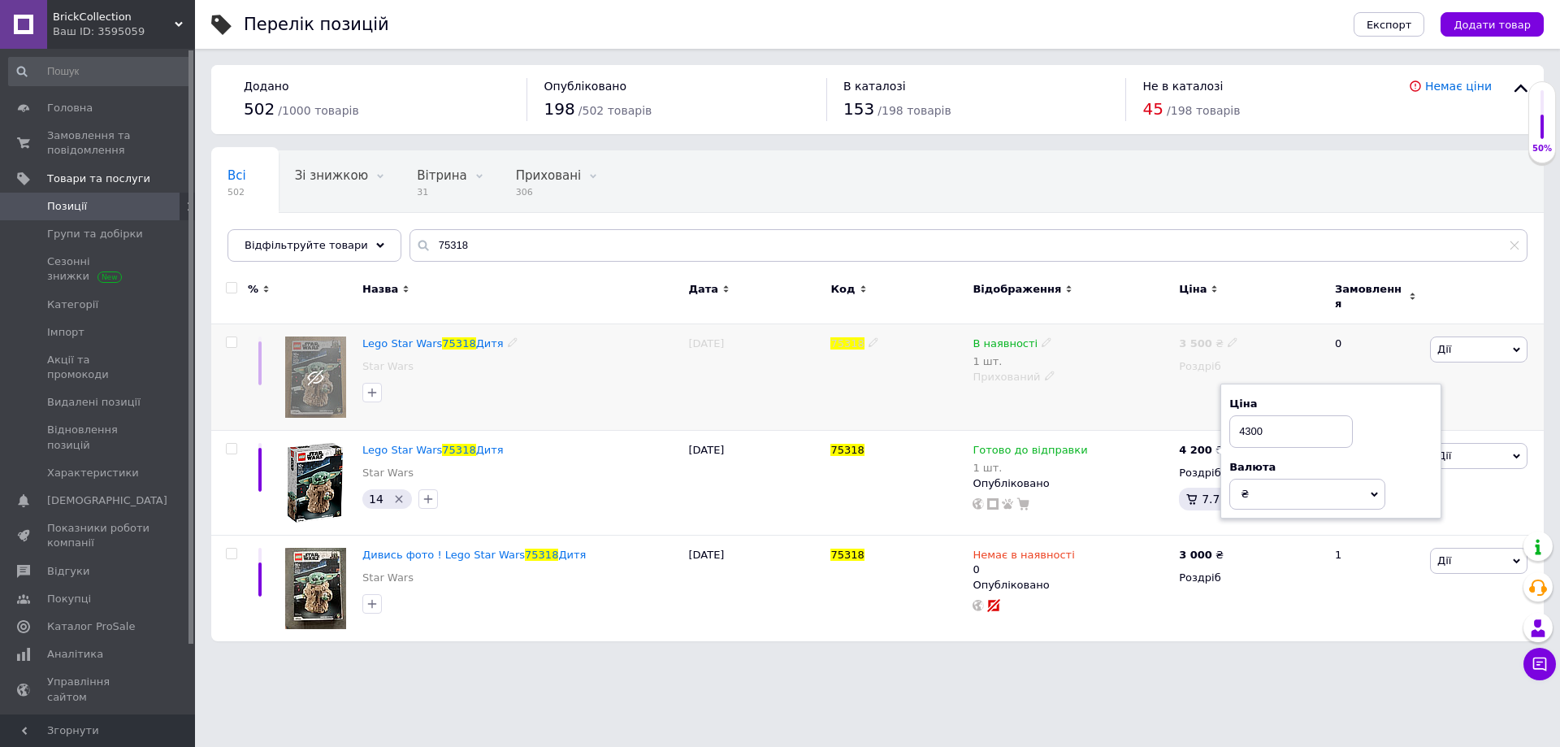
click at [1119, 392] on div "В наявності 1 шт. Прихований" at bounding box center [1072, 377] width 206 height 106
click at [443, 245] on input "75318" at bounding box center [969, 245] width 1118 height 33
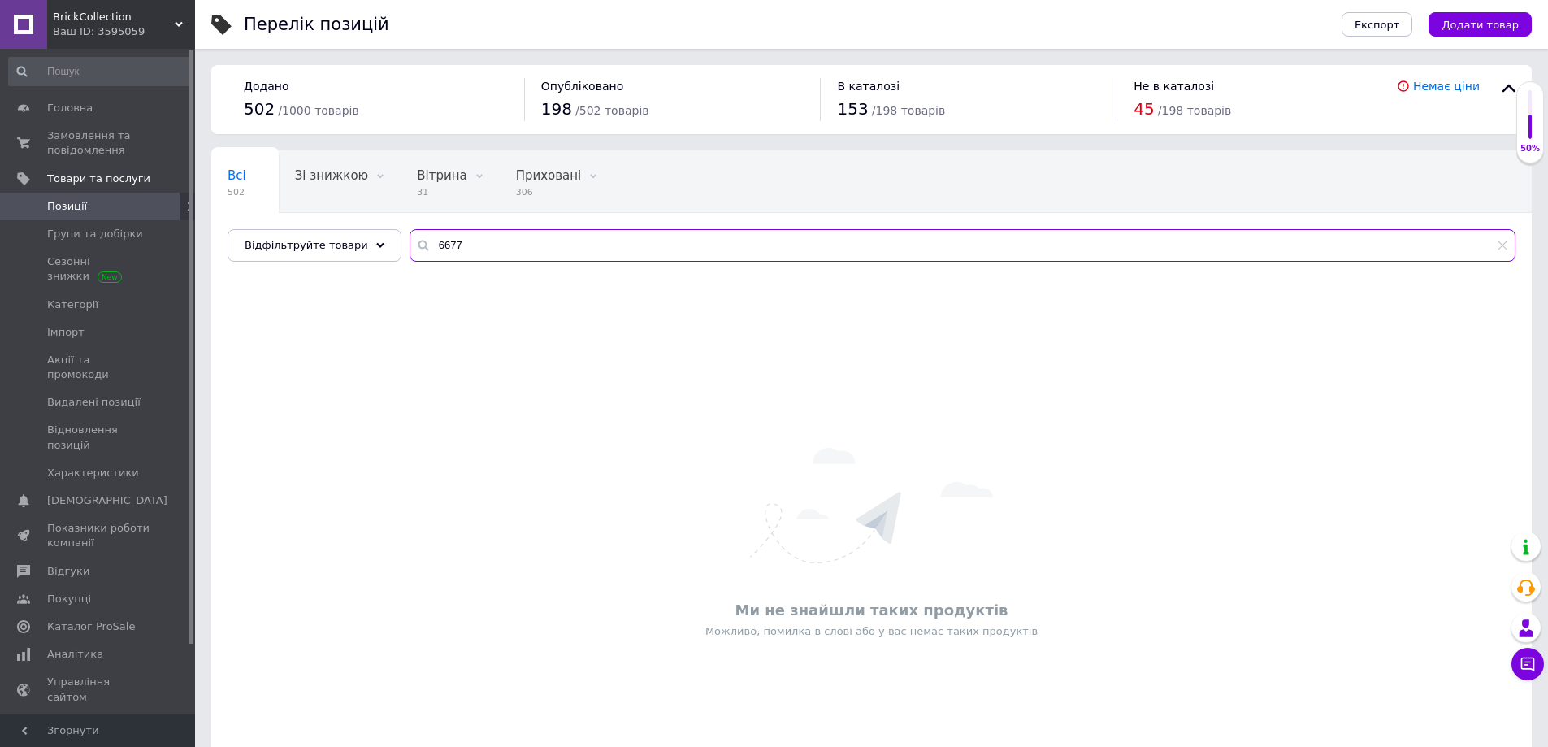
click at [461, 245] on input "6677" at bounding box center [963, 245] width 1106 height 33
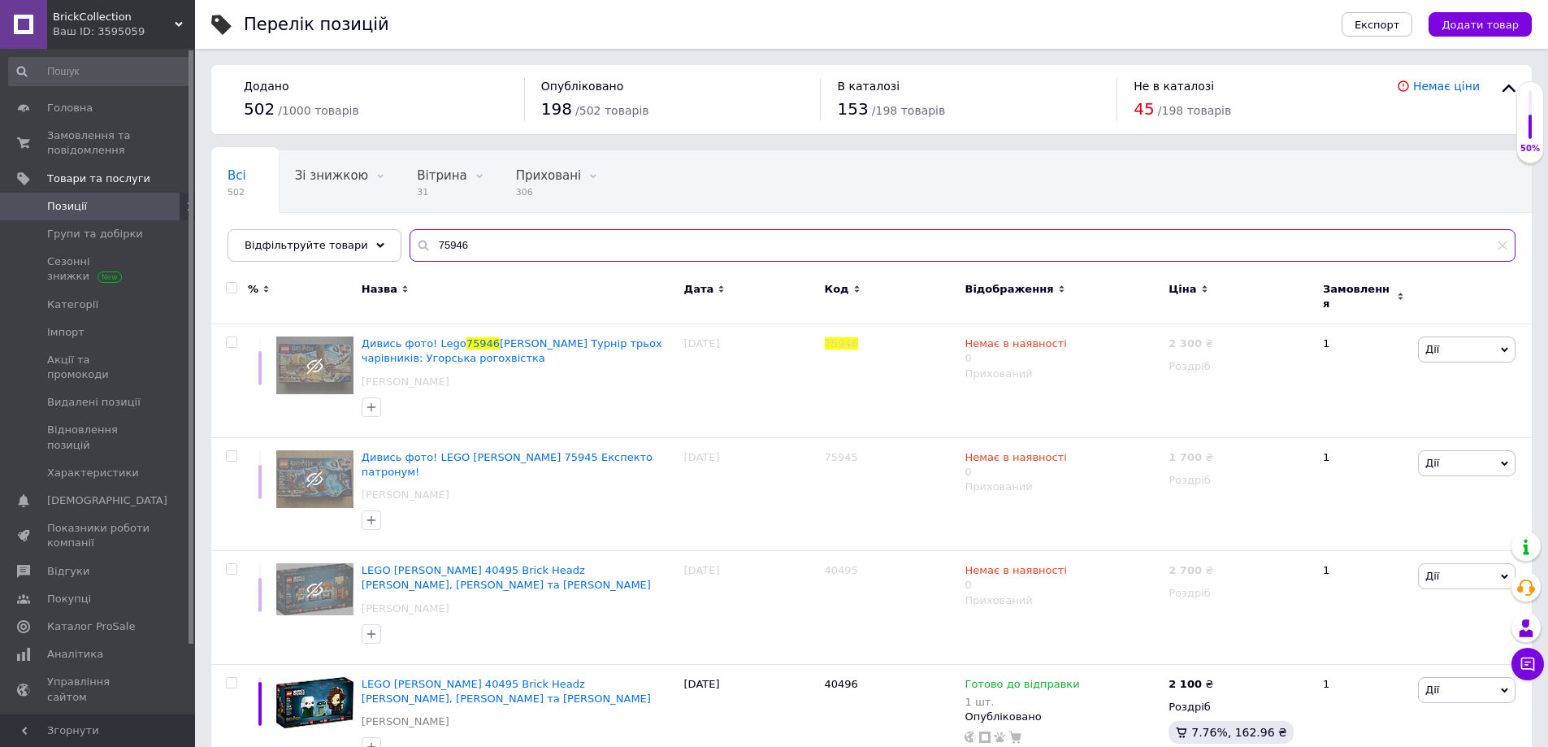
click at [461, 245] on input "75946" at bounding box center [963, 245] width 1106 height 33
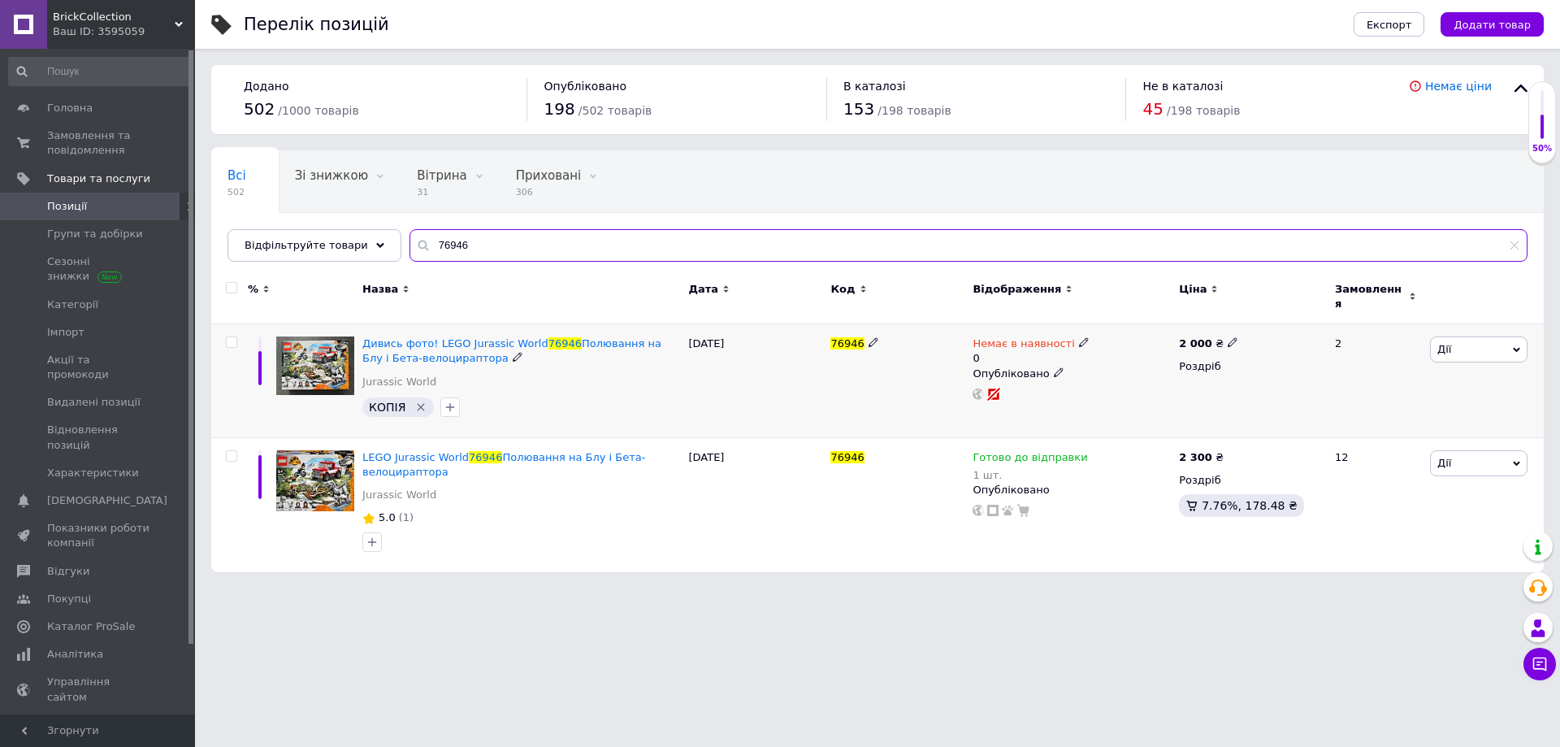
type input "76946"
click at [1054, 367] on icon at bounding box center [1059, 372] width 10 height 10
click at [1052, 388] on ul "Прихований Чернетка" at bounding box center [1068, 415] width 206 height 55
click at [1054, 485] on icon at bounding box center [1059, 488] width 10 height 10
click at [1049, 509] on li "Прихований" at bounding box center [1068, 520] width 204 height 23
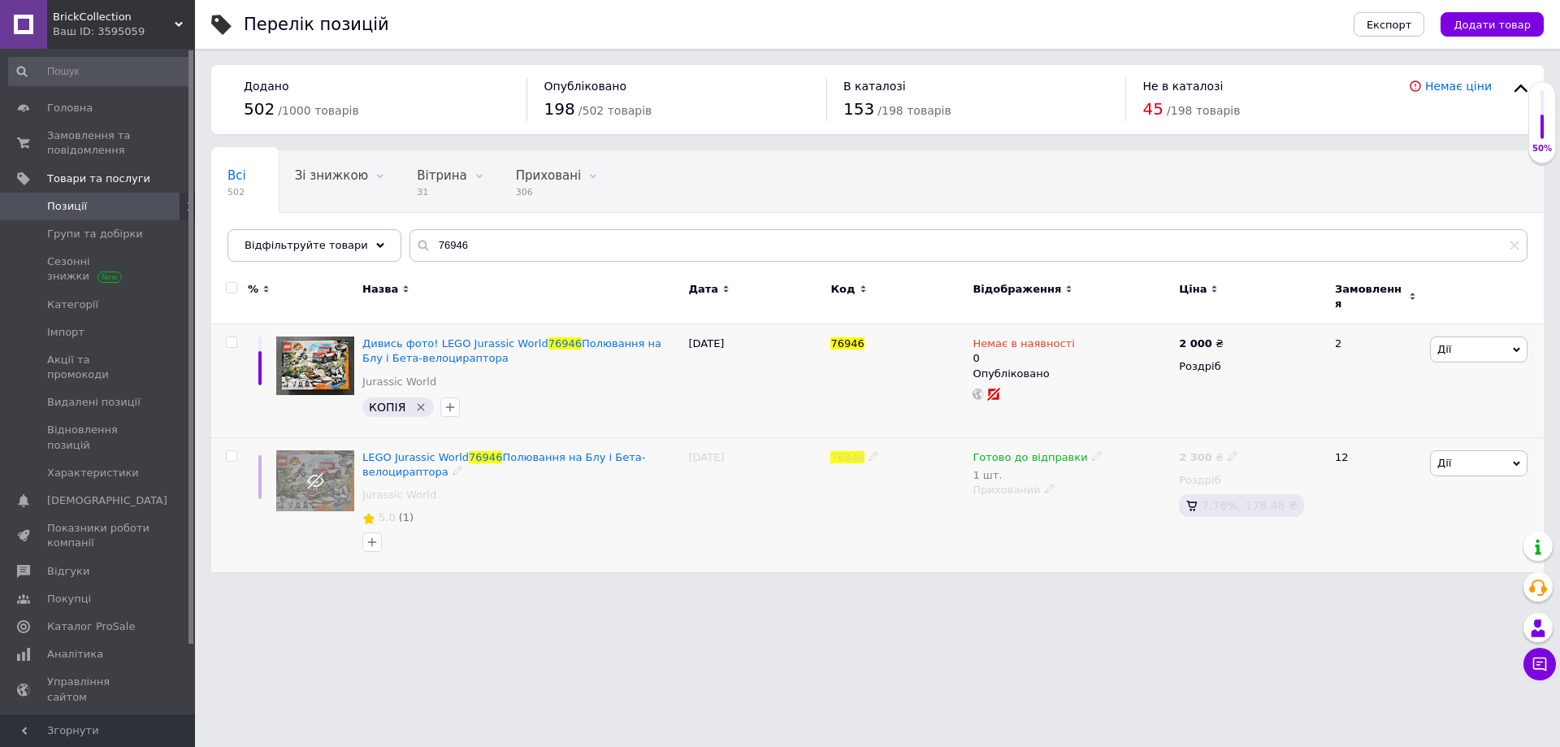
click at [1092, 451] on icon at bounding box center [1097, 456] width 10 height 10
click at [1110, 504] on li "Немає в наявності" at bounding box center [1180, 515] width 154 height 23
click at [1141, 492] on input "1" at bounding box center [1164, 507] width 124 height 33
type input "0"
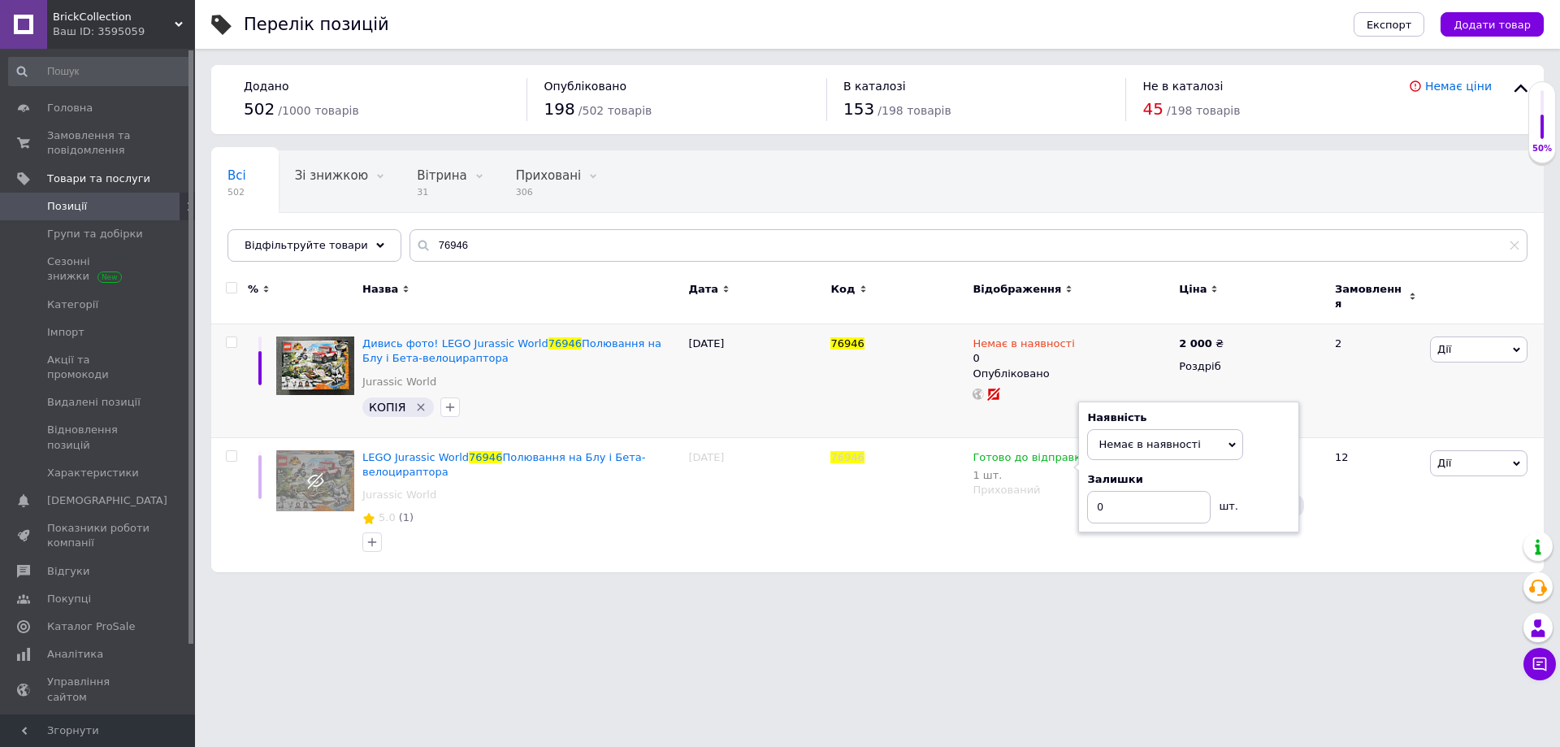
click at [1055, 588] on html "BrickCollection Ваш ID: 3595059 Сайт BrickCollection Кабінет покупця Перевірити…" at bounding box center [780, 294] width 1560 height 588
click at [547, 236] on input "76946" at bounding box center [969, 245] width 1118 height 33
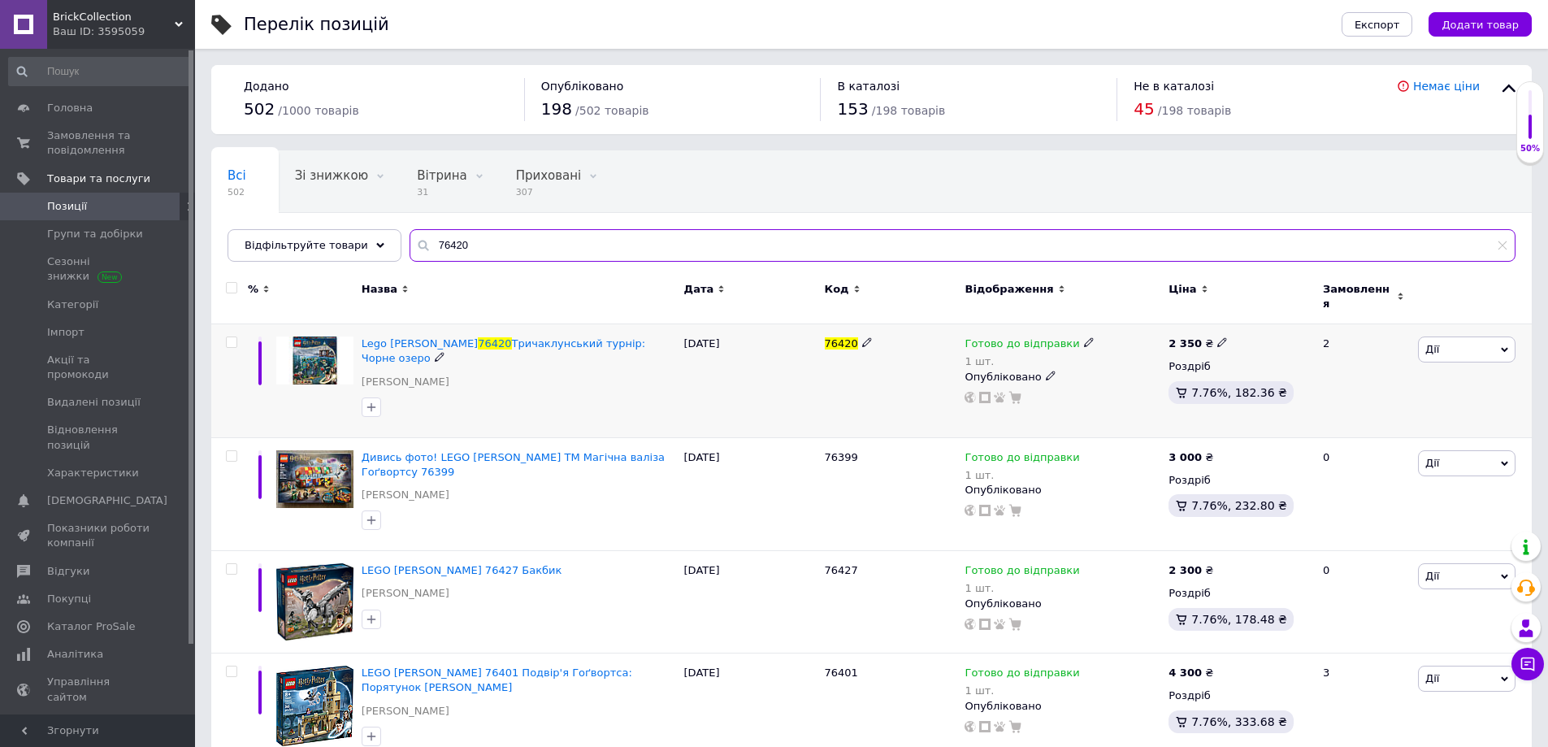
type input "76420"
click at [1217, 337] on icon at bounding box center [1222, 342] width 10 height 10
click at [1277, 315] on input "2350" at bounding box center [1295, 325] width 124 height 33
type input "2500"
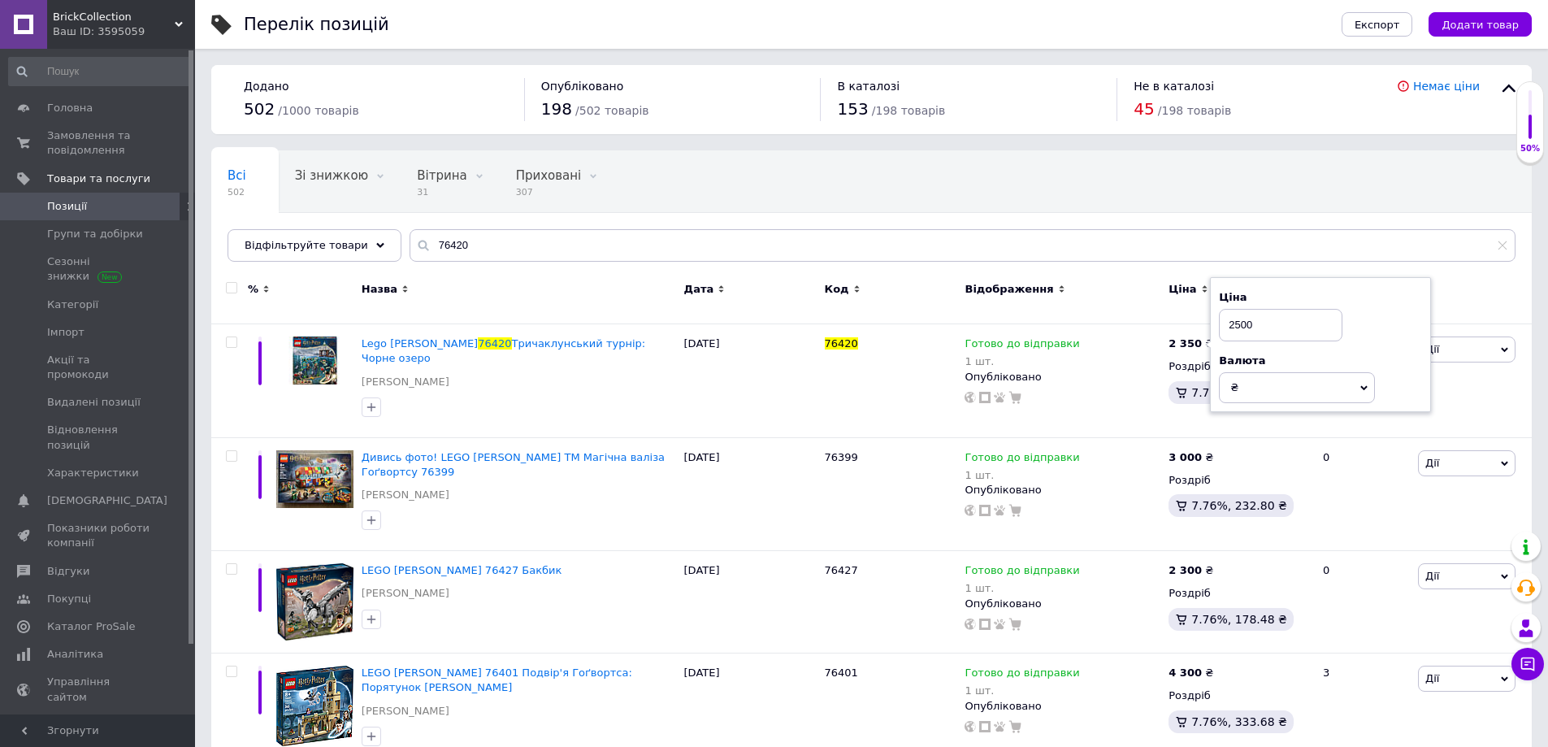
click at [1261, 180] on div "Всі 502 Зі знижкою 0 Видалити Редагувати Вітрина 31 Видалити Редагувати Прихова…" at bounding box center [871, 214] width 1320 height 134
click at [550, 245] on input "76420" at bounding box center [963, 245] width 1106 height 33
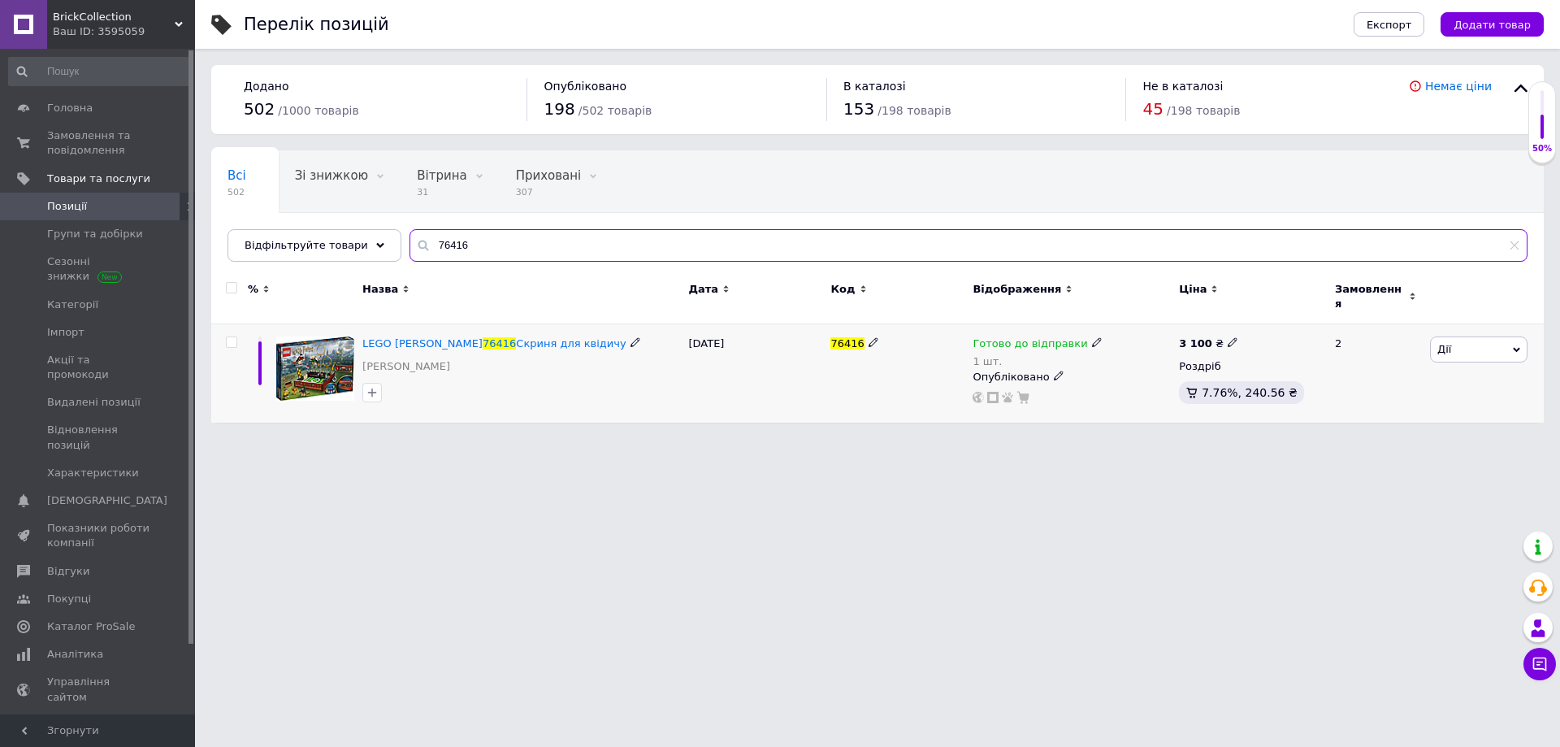
type input "76416"
click at [1228, 337] on icon at bounding box center [1233, 342] width 10 height 10
click at [1246, 321] on input "3100" at bounding box center [1306, 325] width 124 height 33
type input "3200"
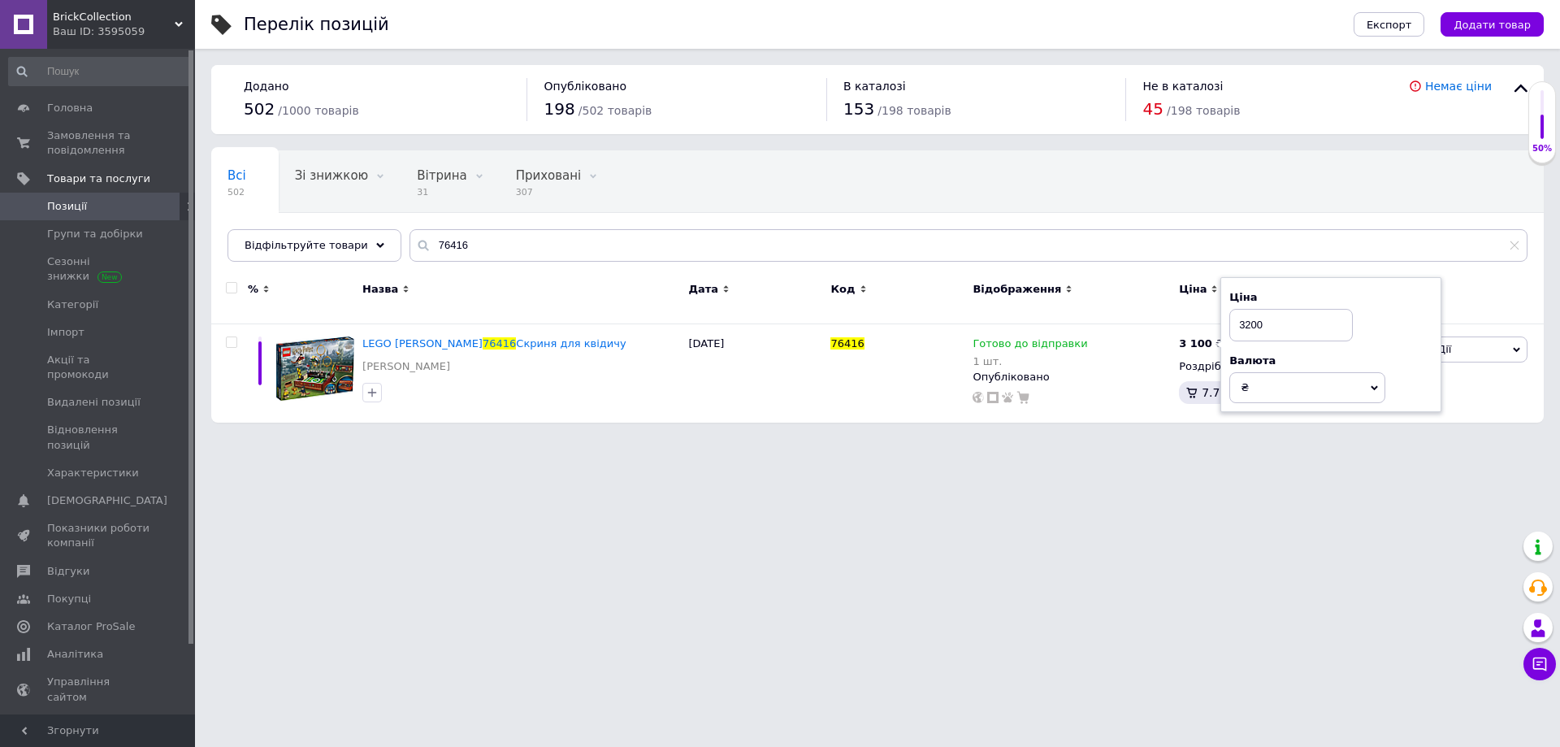
click at [1134, 439] on html "BrickCollection Ваш ID: 3595059 Сайт BrickCollection Кабінет покупця Перевірити…" at bounding box center [780, 219] width 1560 height 439
click at [523, 252] on input "76416" at bounding box center [969, 245] width 1118 height 33
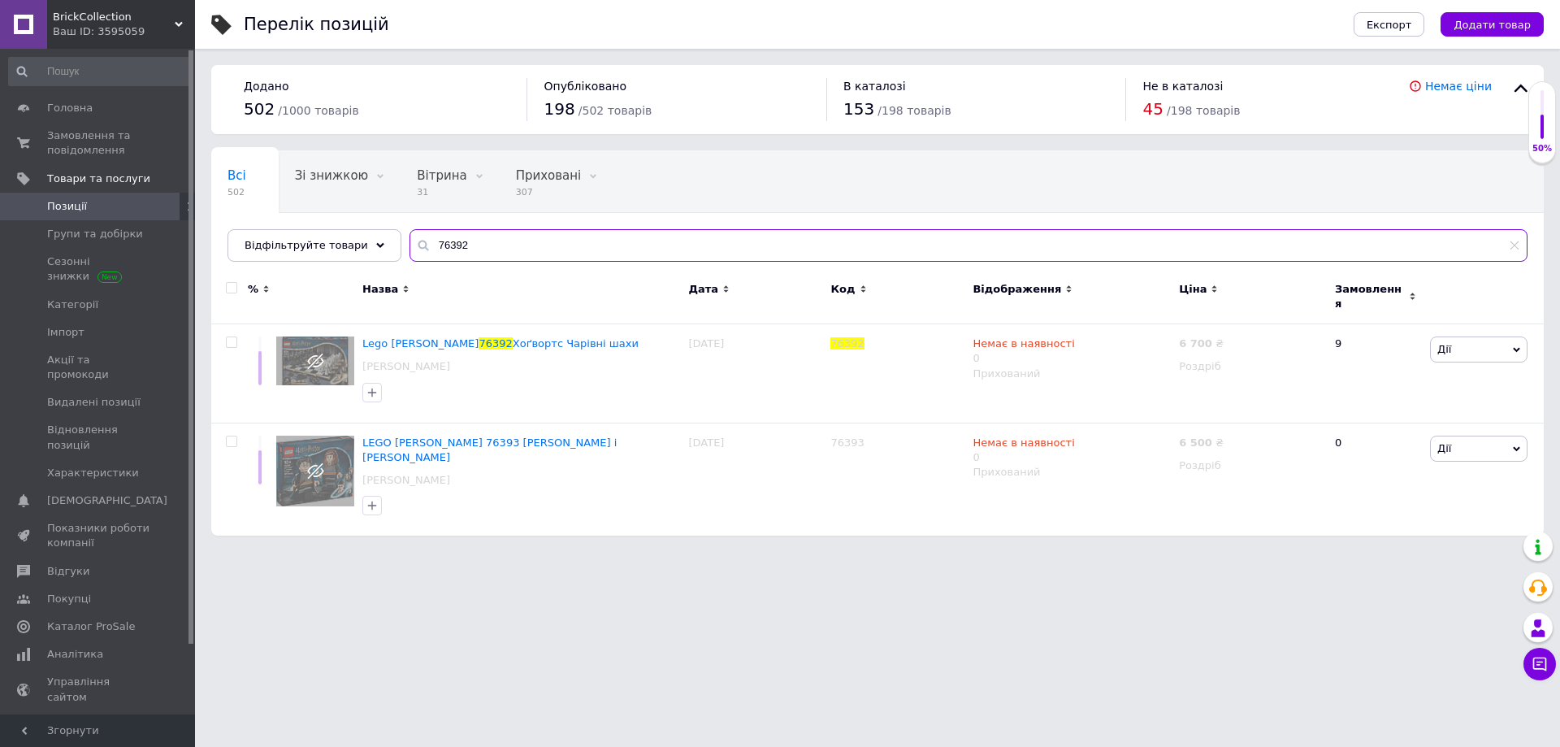
click at [484, 241] on input "76392" at bounding box center [969, 245] width 1118 height 33
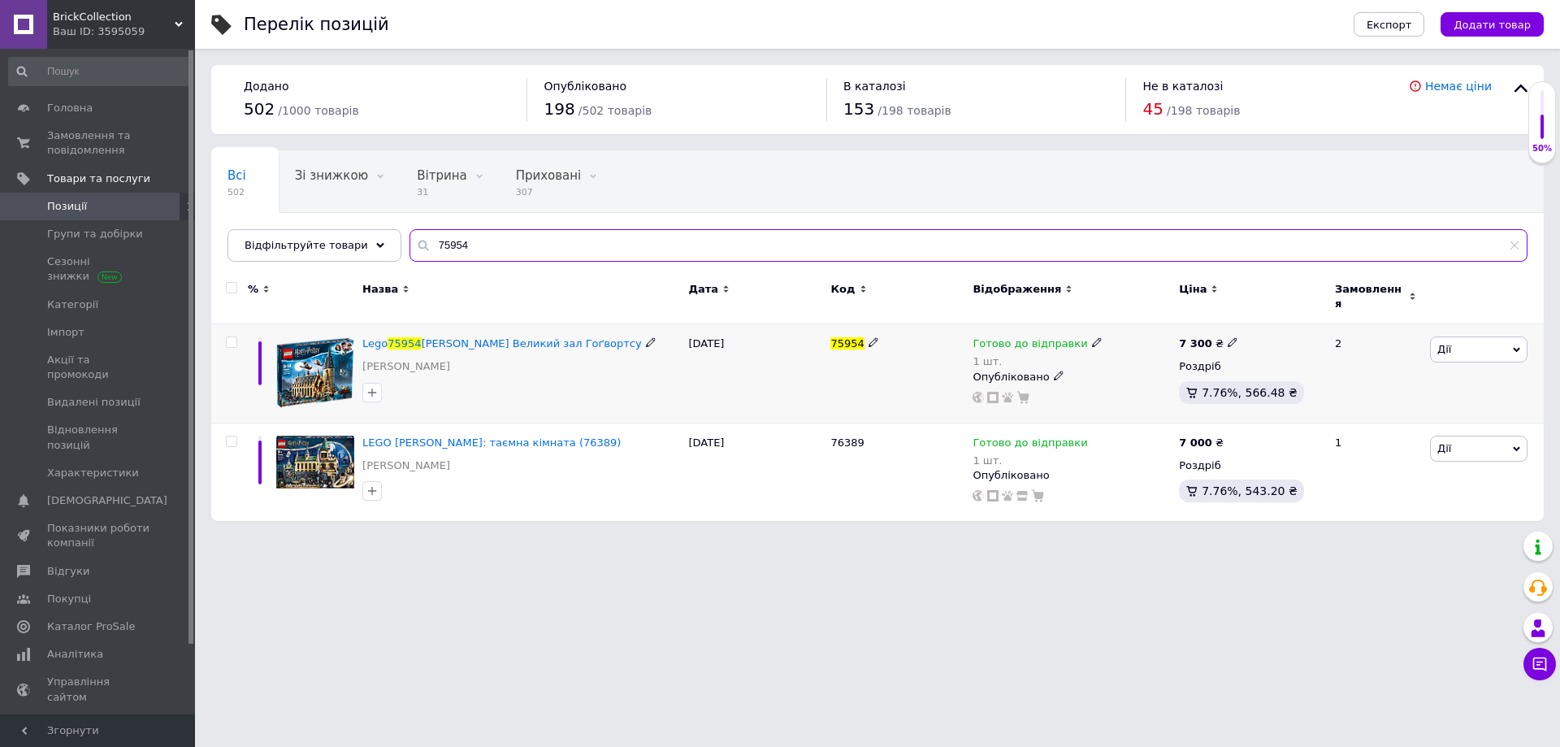
type input "75954"
click at [1054, 371] on icon at bounding box center [1059, 376] width 10 height 10
click at [1027, 403] on li "Прихований" at bounding box center [1068, 408] width 204 height 23
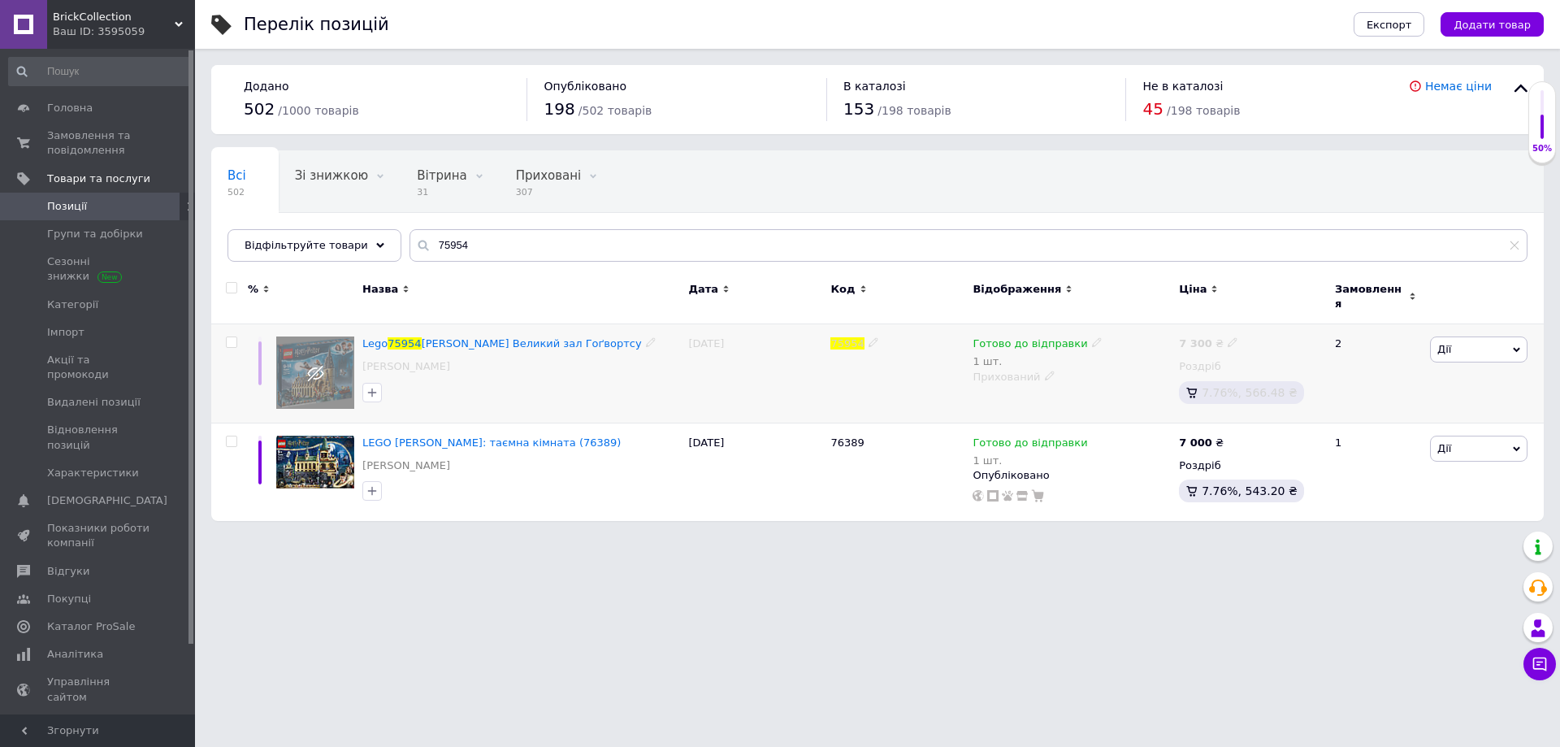
click at [1092, 338] on use at bounding box center [1096, 342] width 9 height 9
click at [1122, 391] on li "Немає в наявності" at bounding box center [1180, 402] width 154 height 23
click at [1126, 388] on input "1" at bounding box center [1164, 394] width 124 height 33
type input "0"
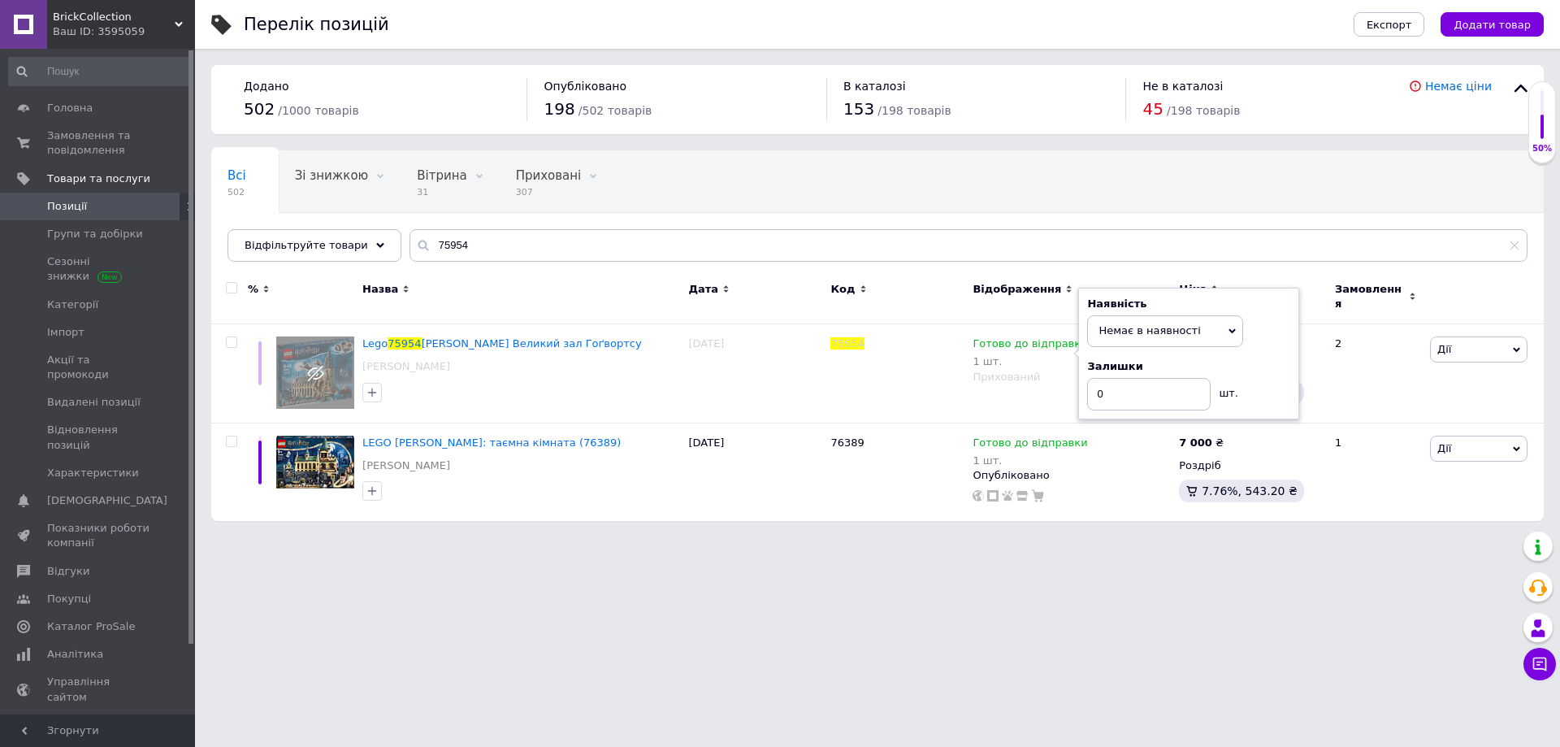
click at [1056, 537] on html "BrickCollection Ваш ID: 3595059 Сайт BrickCollection Кабінет покупця Перевірити…" at bounding box center [780, 268] width 1560 height 537
